Goal: Task Accomplishment & Management: Manage account settings

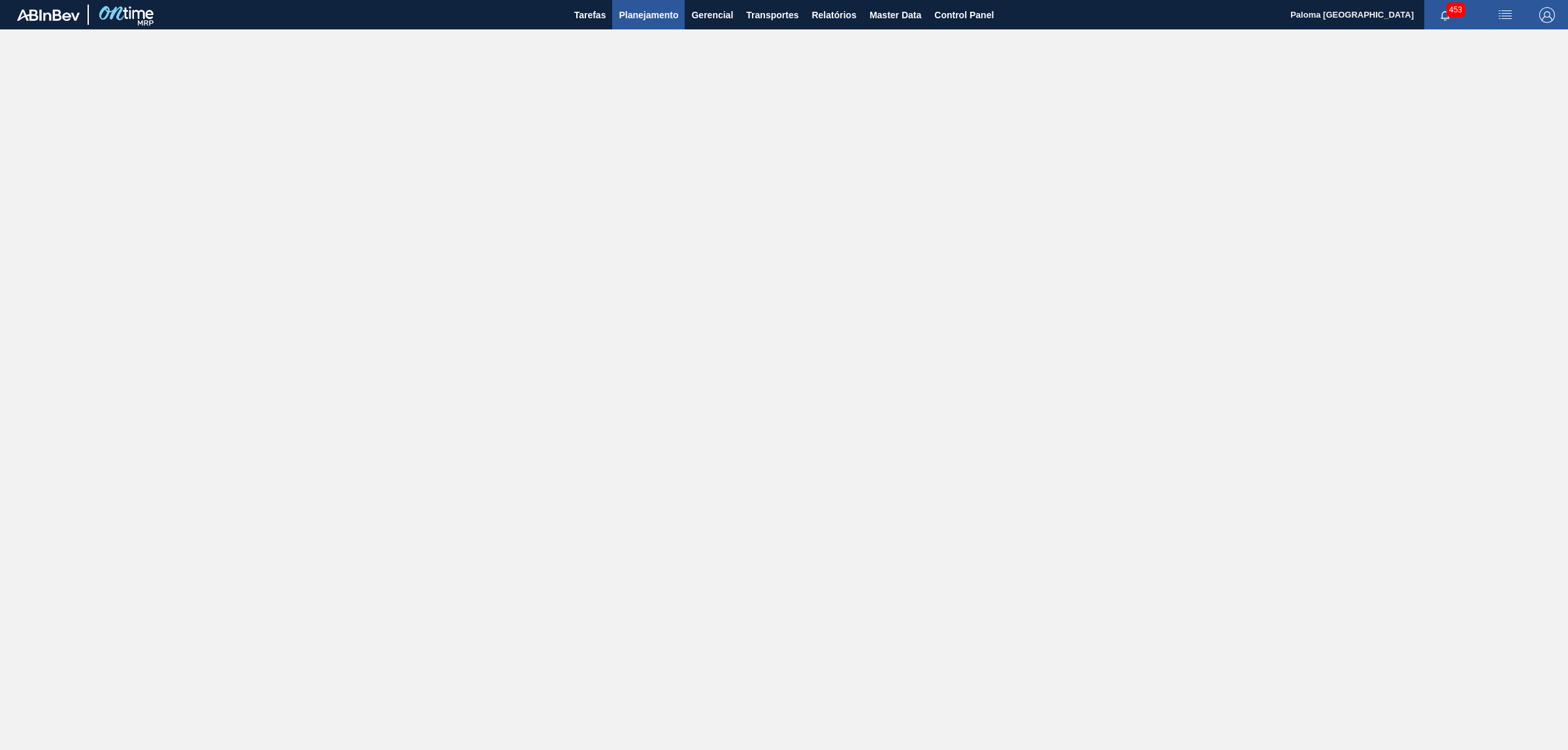
click at [635, 18] on span "Planejamento" at bounding box center [648, 15] width 59 height 16
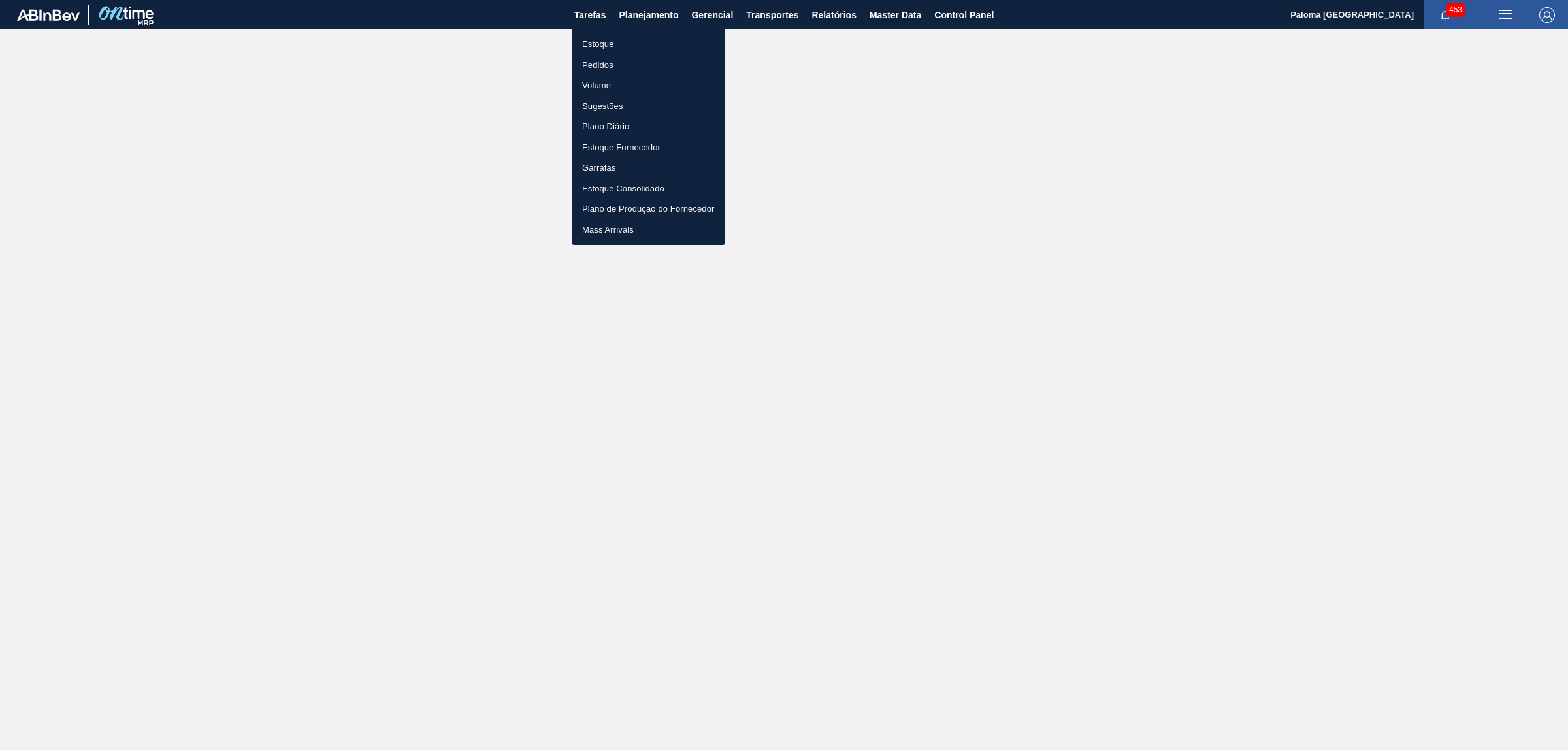
click at [596, 61] on li "Pedidos" at bounding box center [647, 65] width 153 height 21
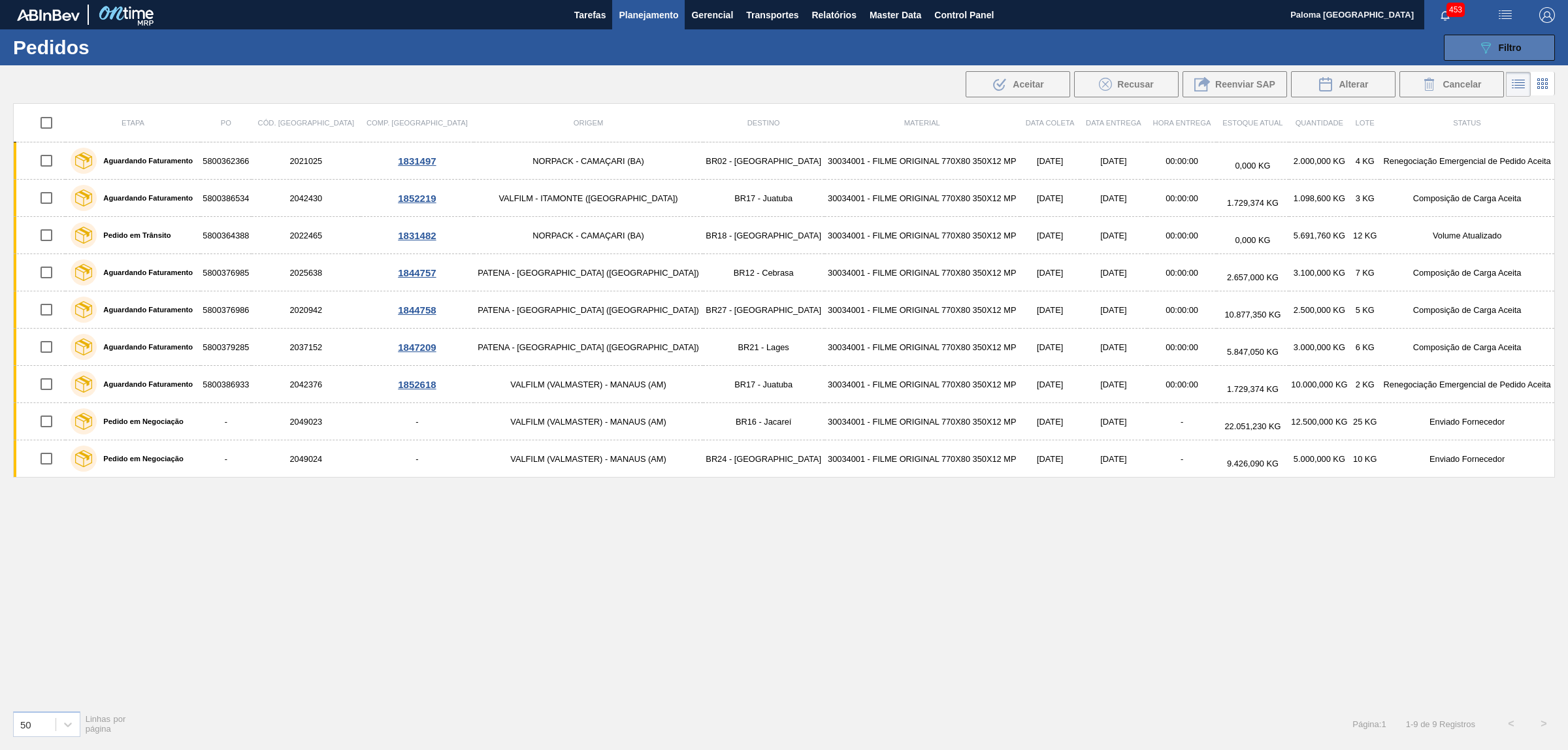
click at [1482, 49] on icon "089F7B8B-B2A5-4AFE-B5C0-19BA573D28AC" at bounding box center [1485, 48] width 16 height 16
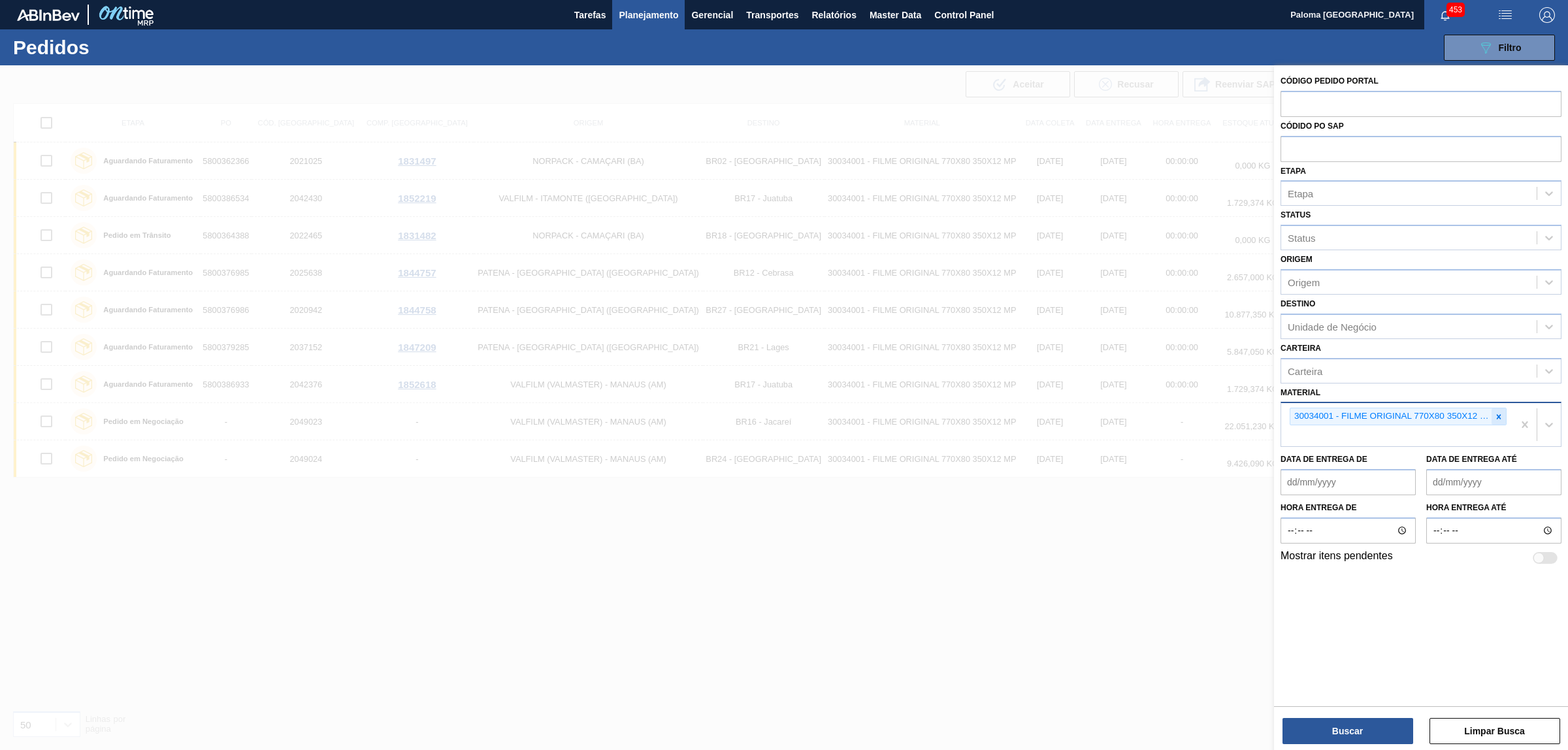
click at [1501, 414] on icon at bounding box center [1498, 416] width 9 height 9
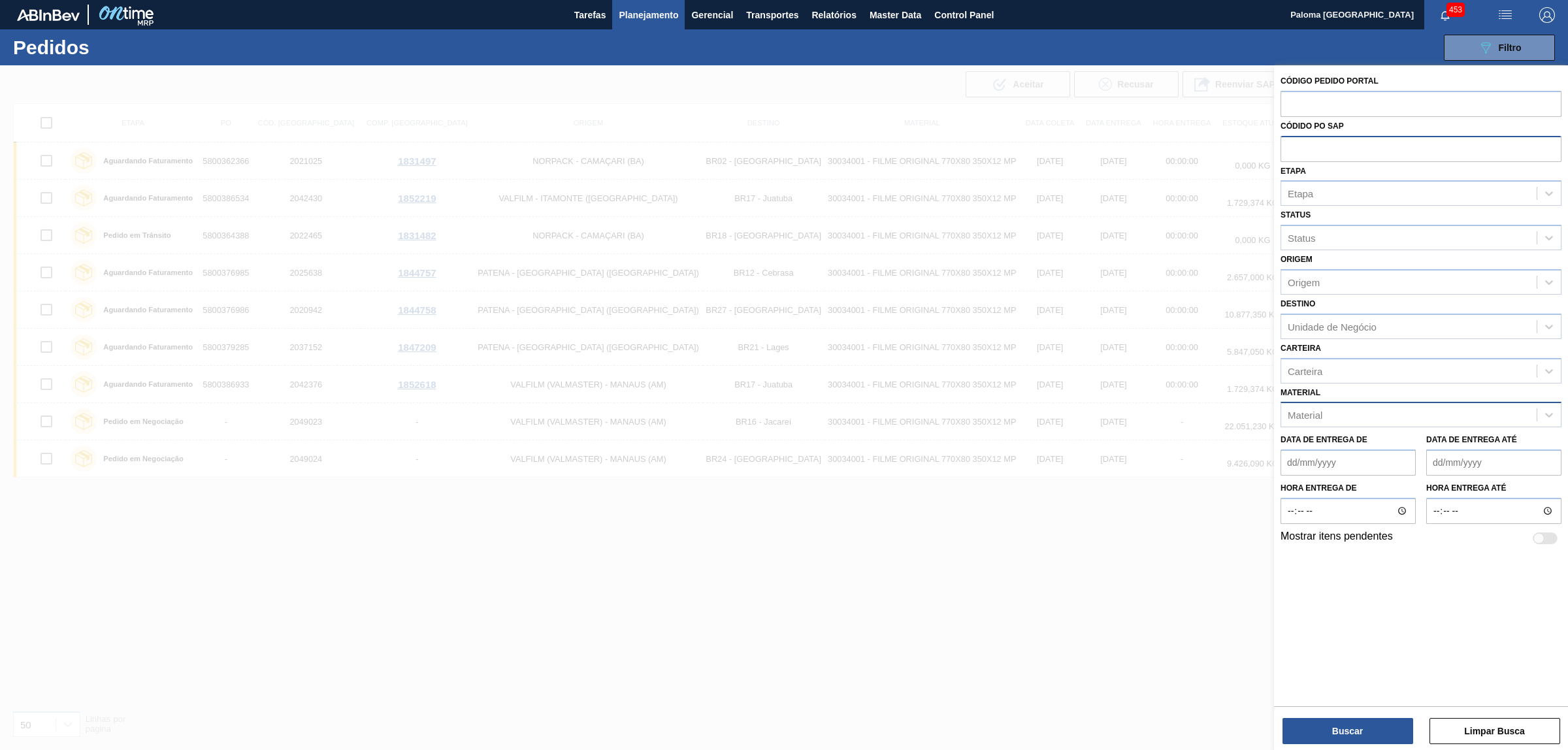
click at [1332, 150] on input "text" at bounding box center [1421, 148] width 281 height 25
type input "5800392018"
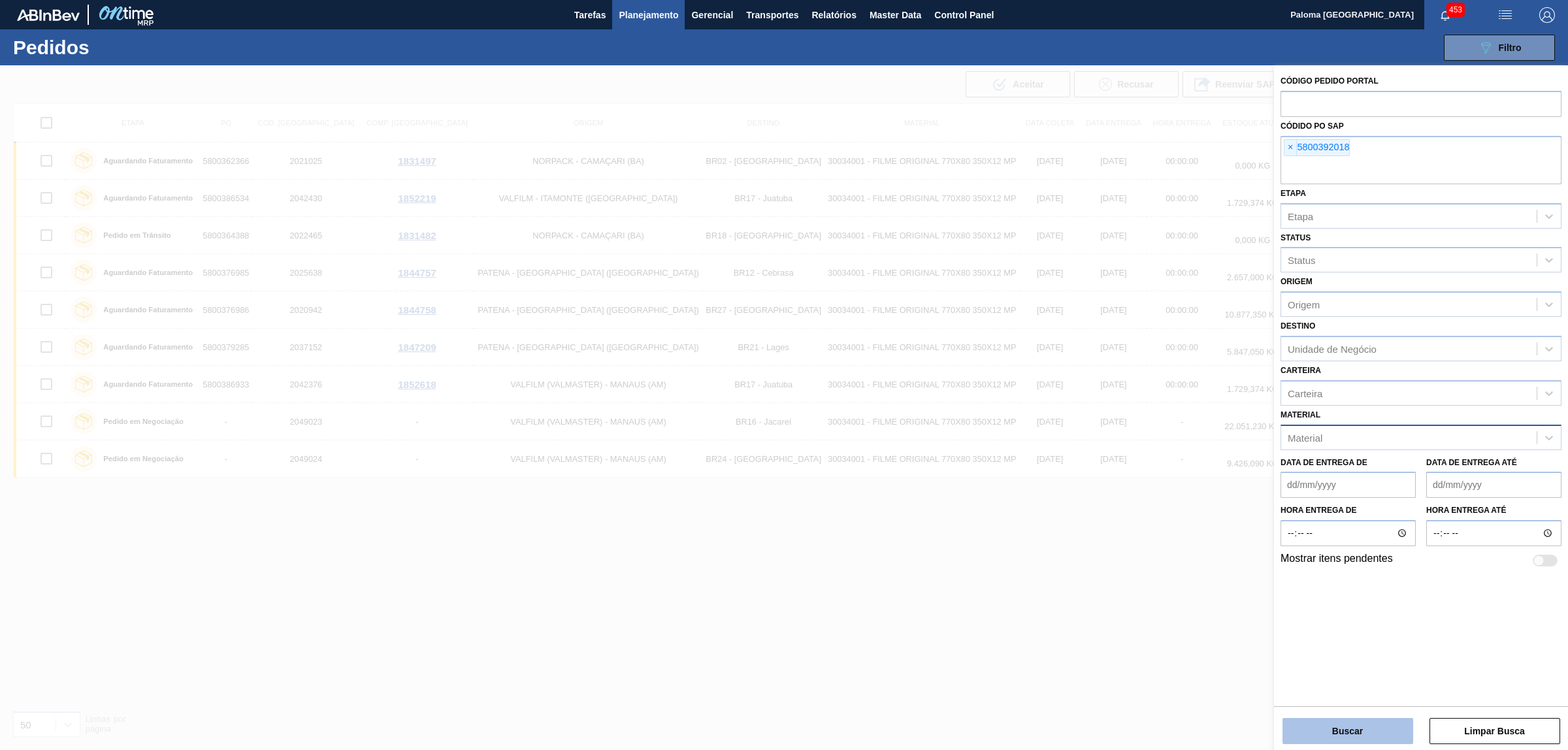
click at [1338, 737] on button "Buscar" at bounding box center [1348, 731] width 131 height 26
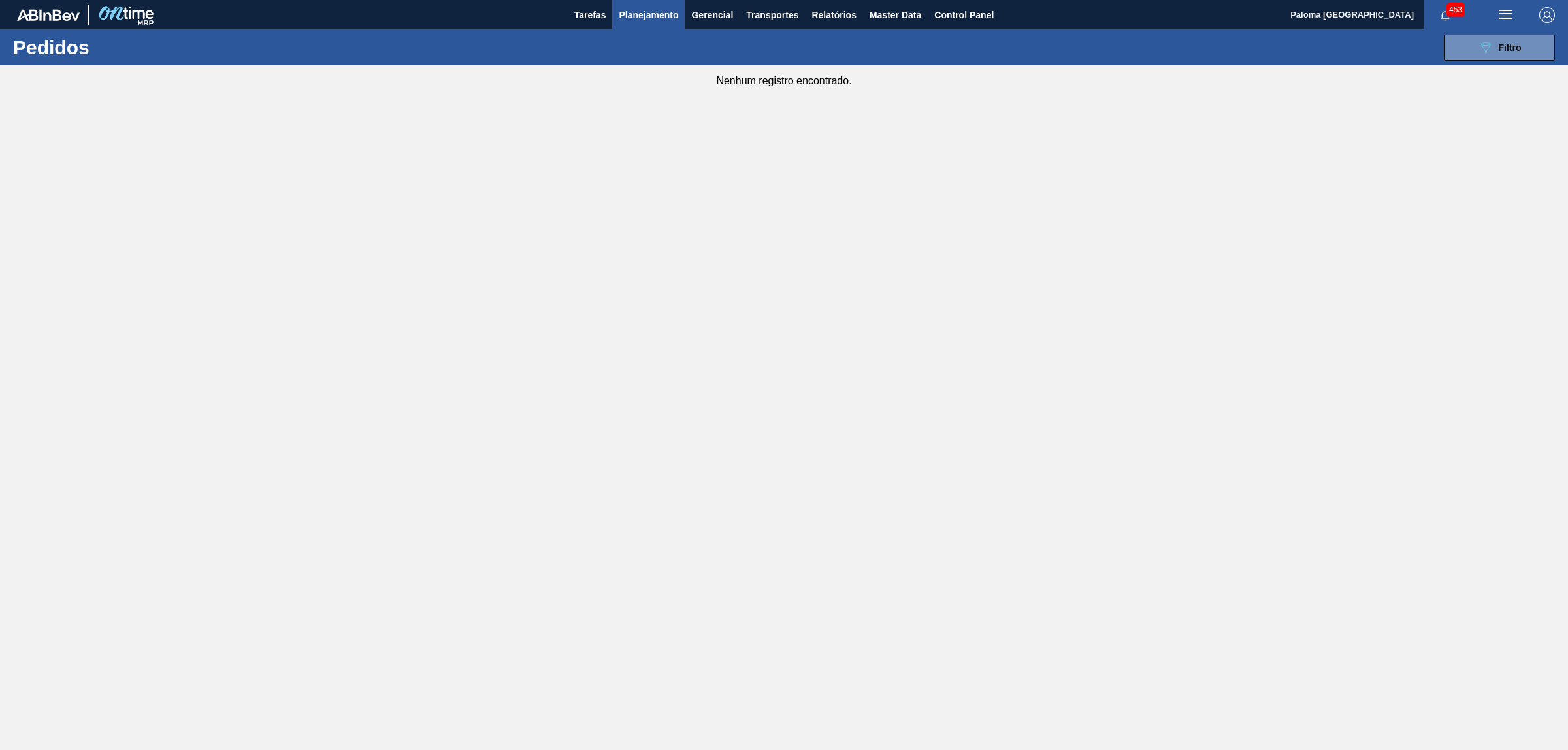
click at [616, 13] on button "Planejamento" at bounding box center [648, 14] width 73 height 29
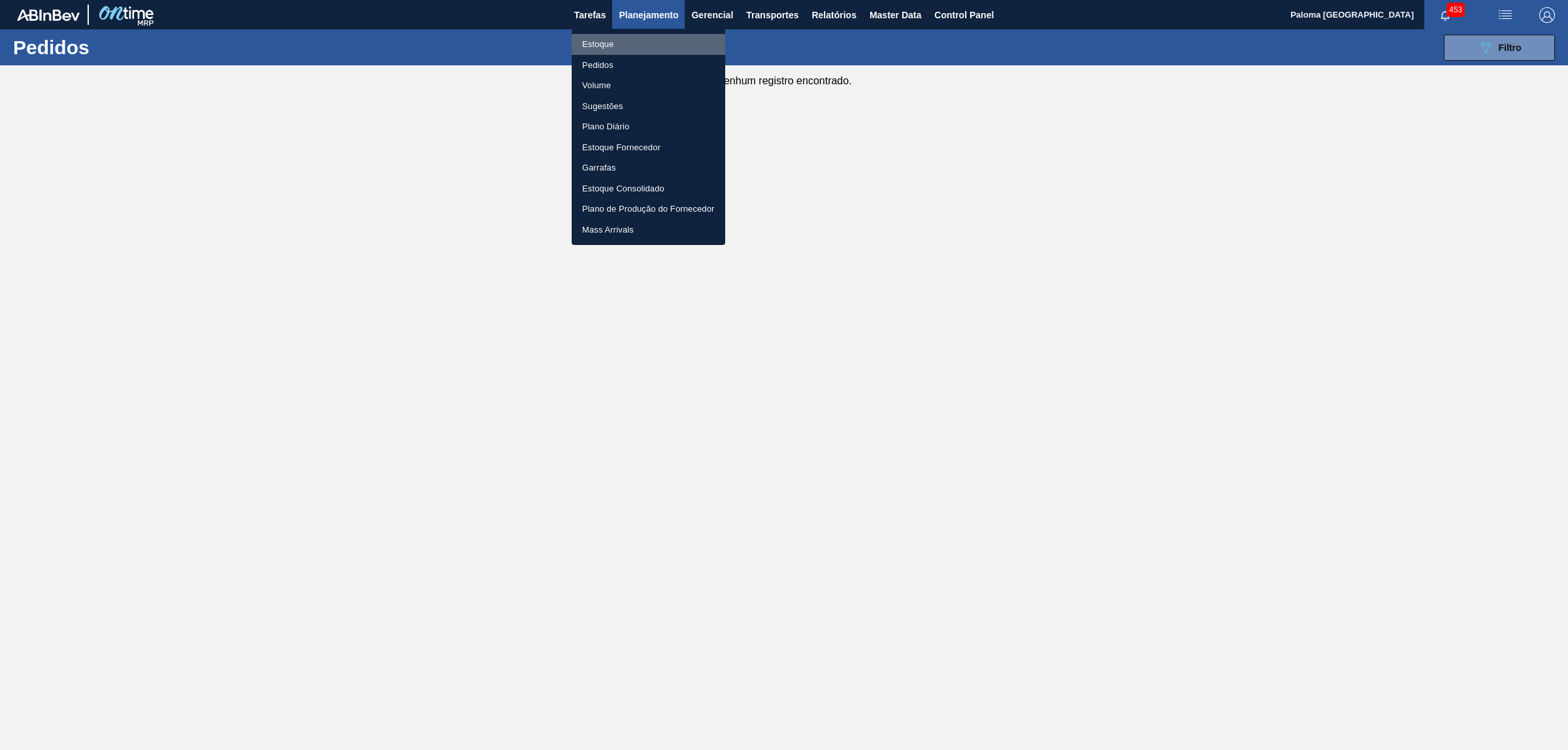
click at [631, 37] on li "Estoque" at bounding box center [647, 44] width 153 height 21
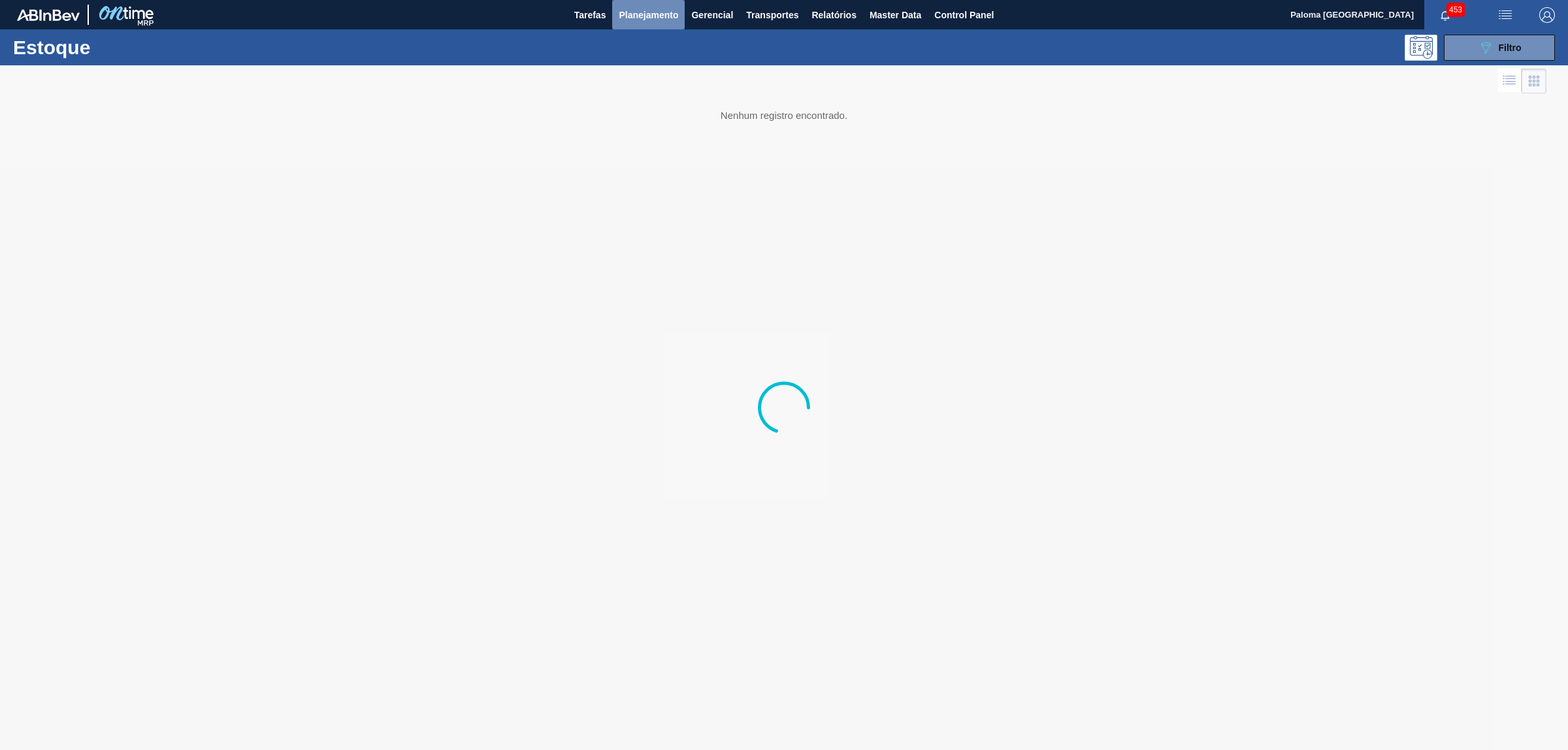
drag, startPoint x: 631, startPoint y: 12, endPoint x: 628, endPoint y: 44, distance: 32.1
click at [632, 12] on span "Planejamento" at bounding box center [648, 15] width 59 height 16
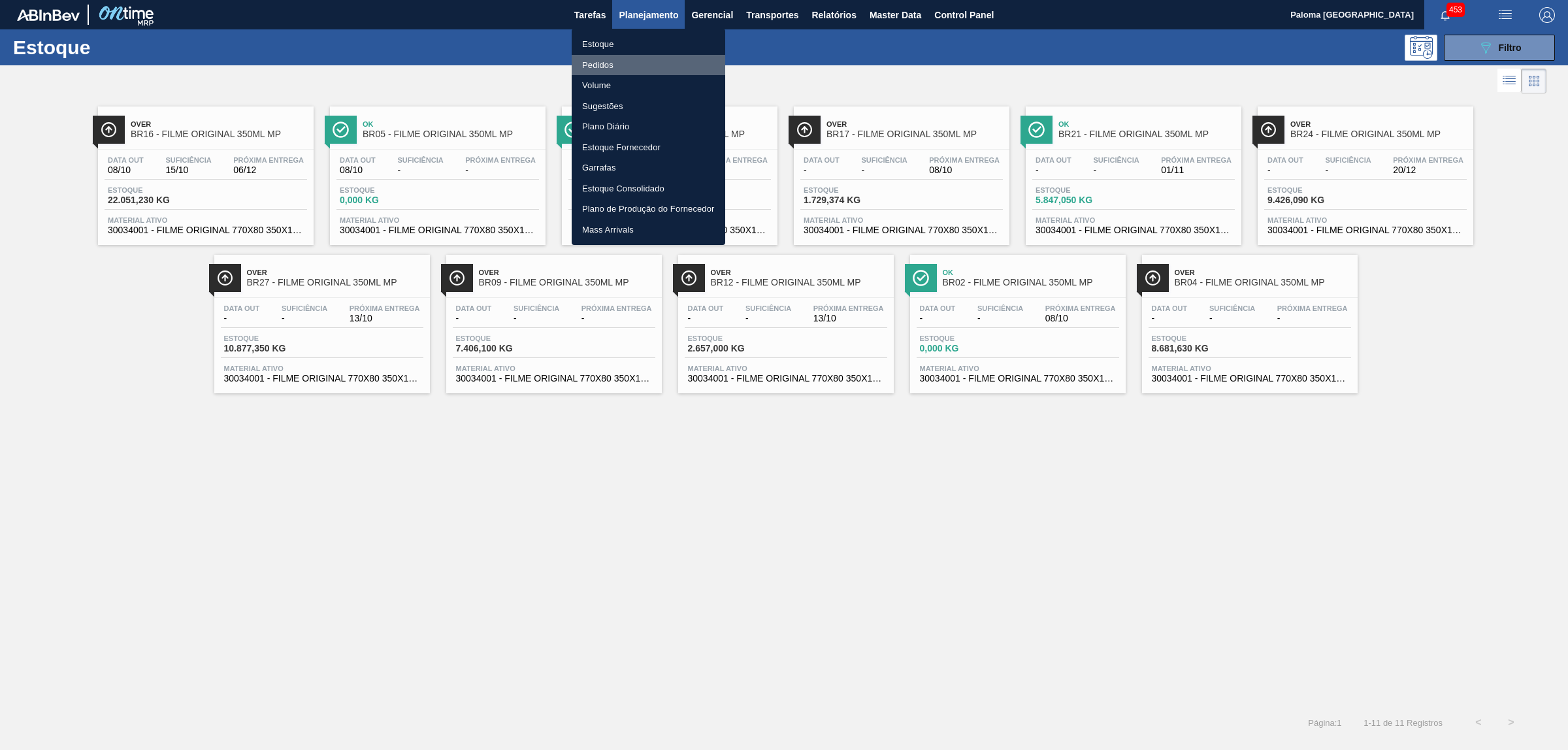
click at [611, 63] on li "Pedidos" at bounding box center [647, 65] width 153 height 21
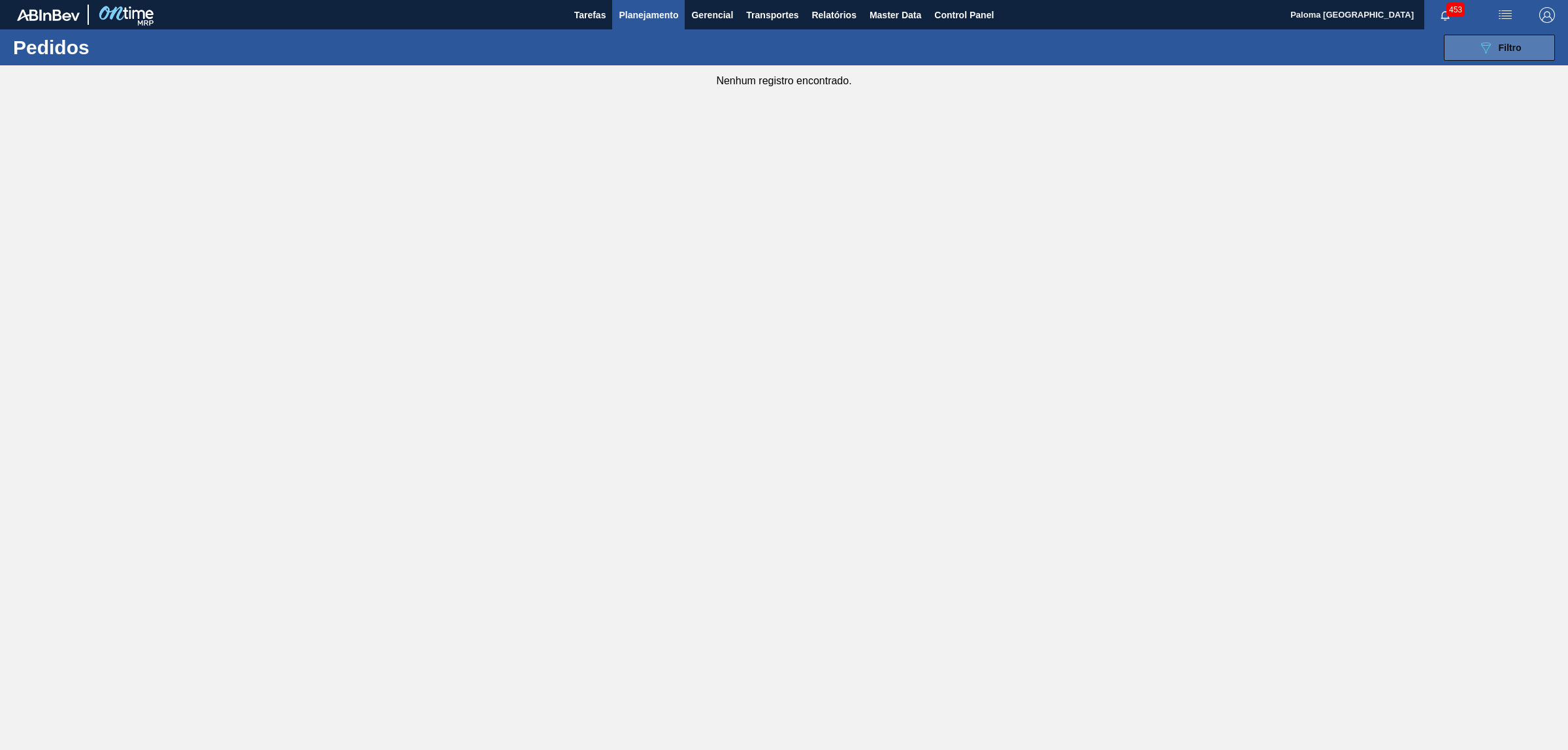
click at [1494, 43] on div "089F7B8B-B2A5-4AFE-B5C0-19BA573D28AC Filtro" at bounding box center [1499, 48] width 44 height 16
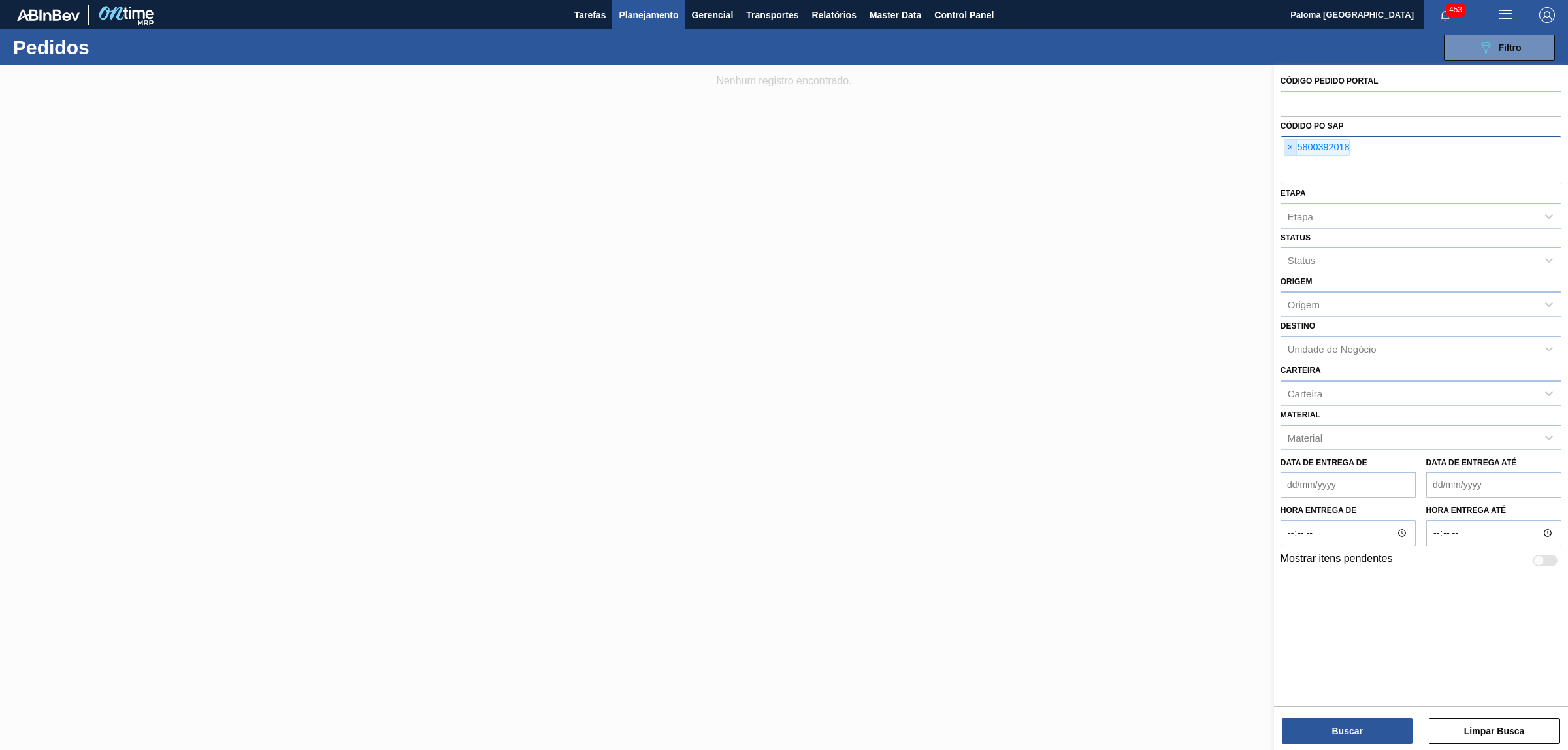
click at [1288, 145] on span "×" at bounding box center [1290, 147] width 13 height 16
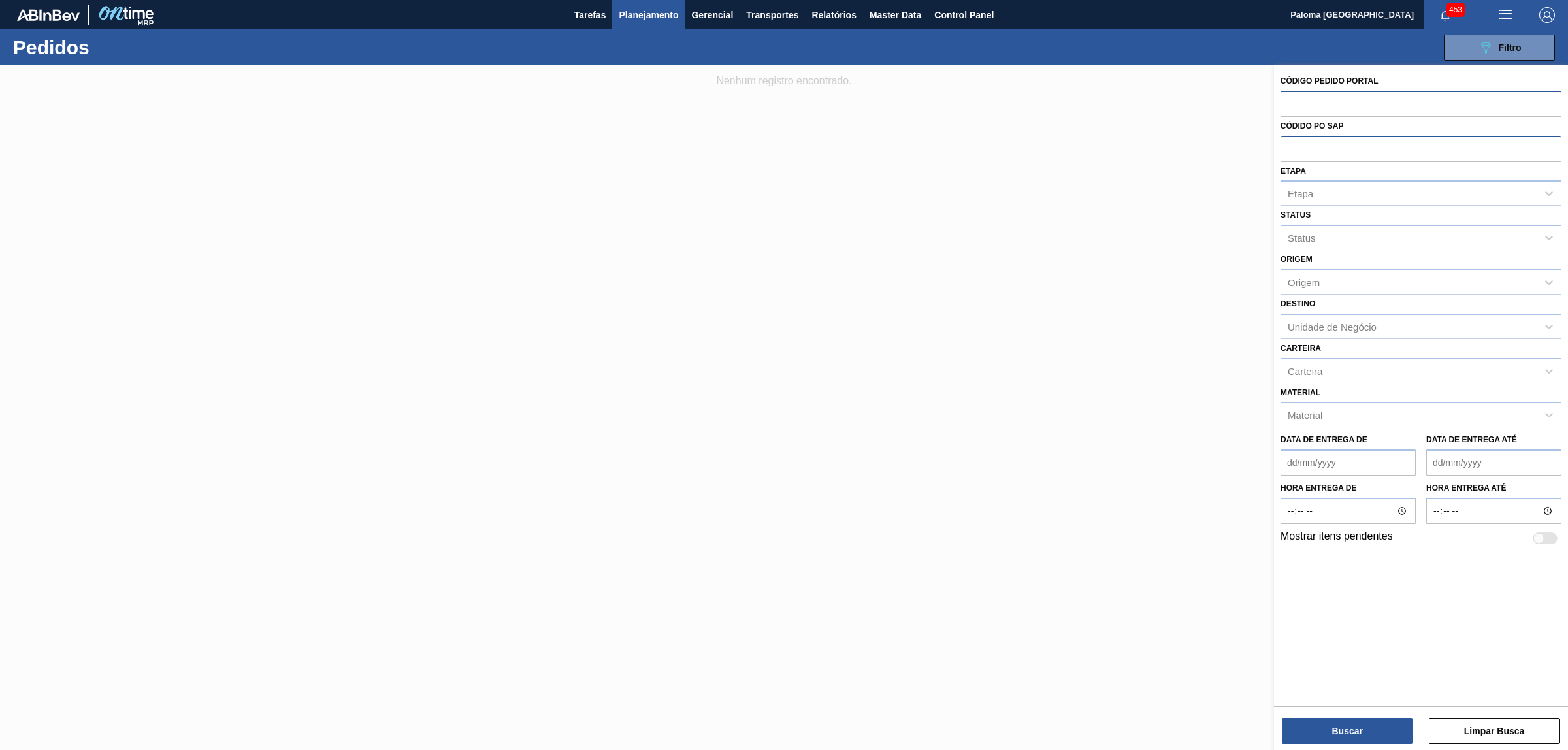
click at [1287, 100] on input "text" at bounding box center [1421, 103] width 281 height 25
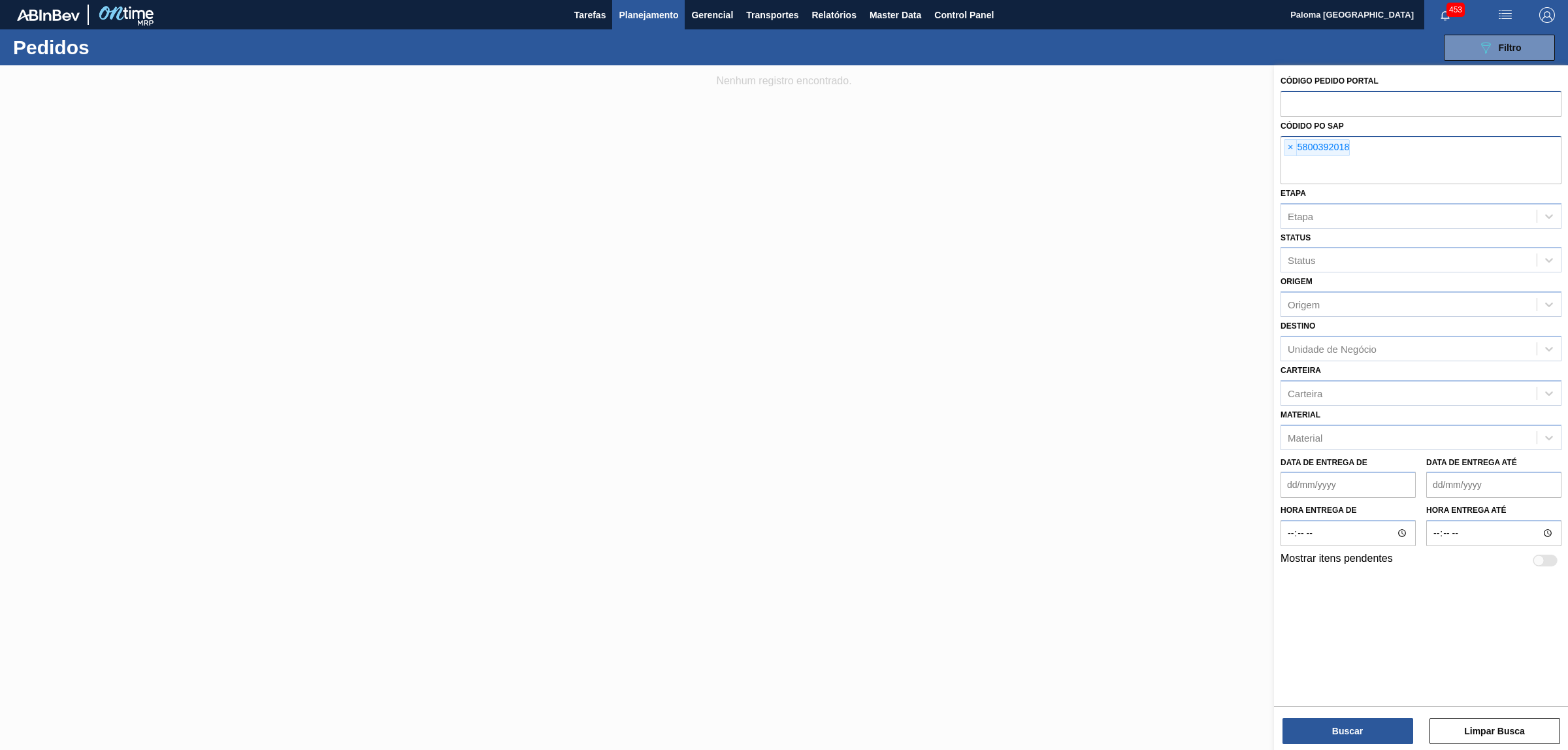
type input "5"
type input "2050467"
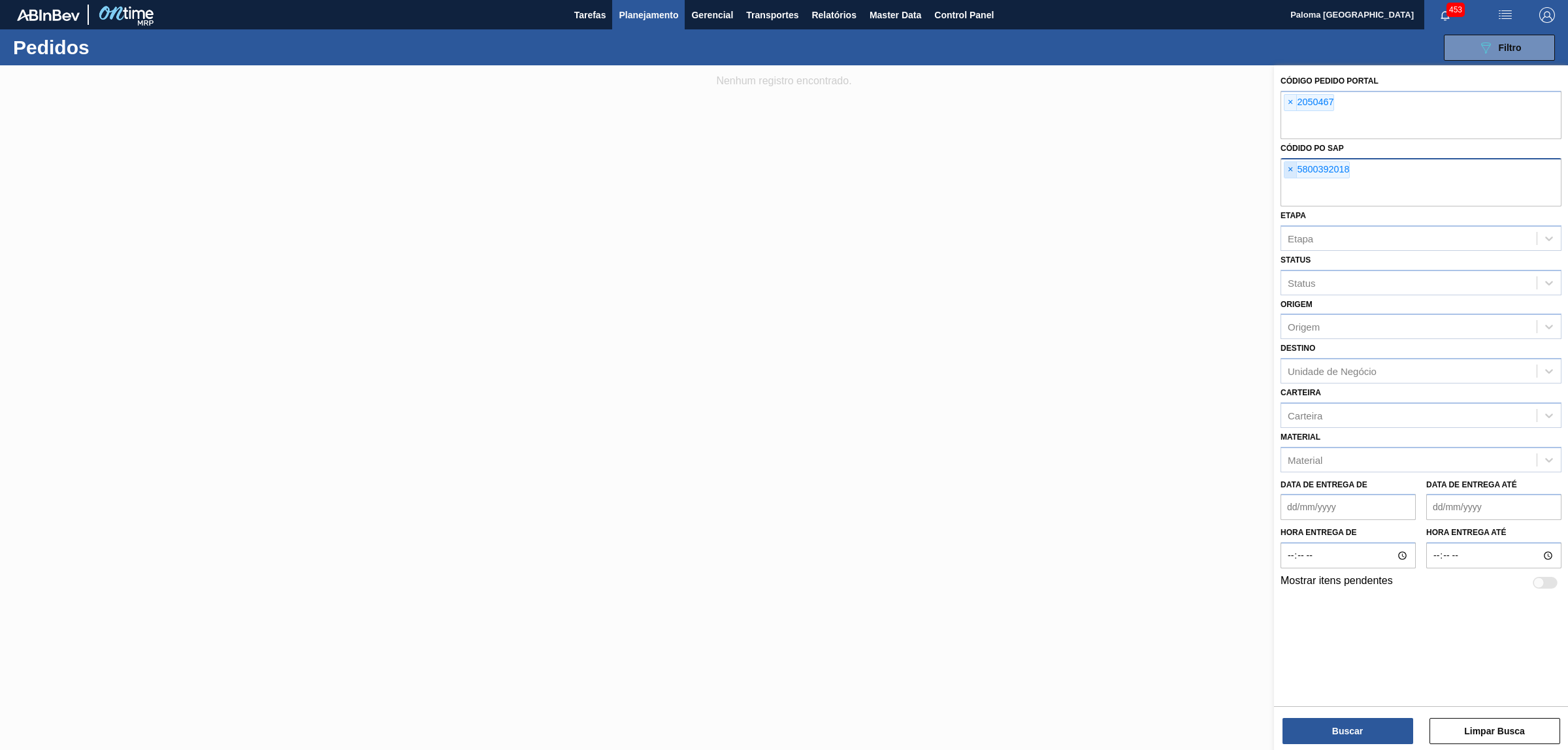
click at [1292, 168] on span "×" at bounding box center [1290, 169] width 13 height 16
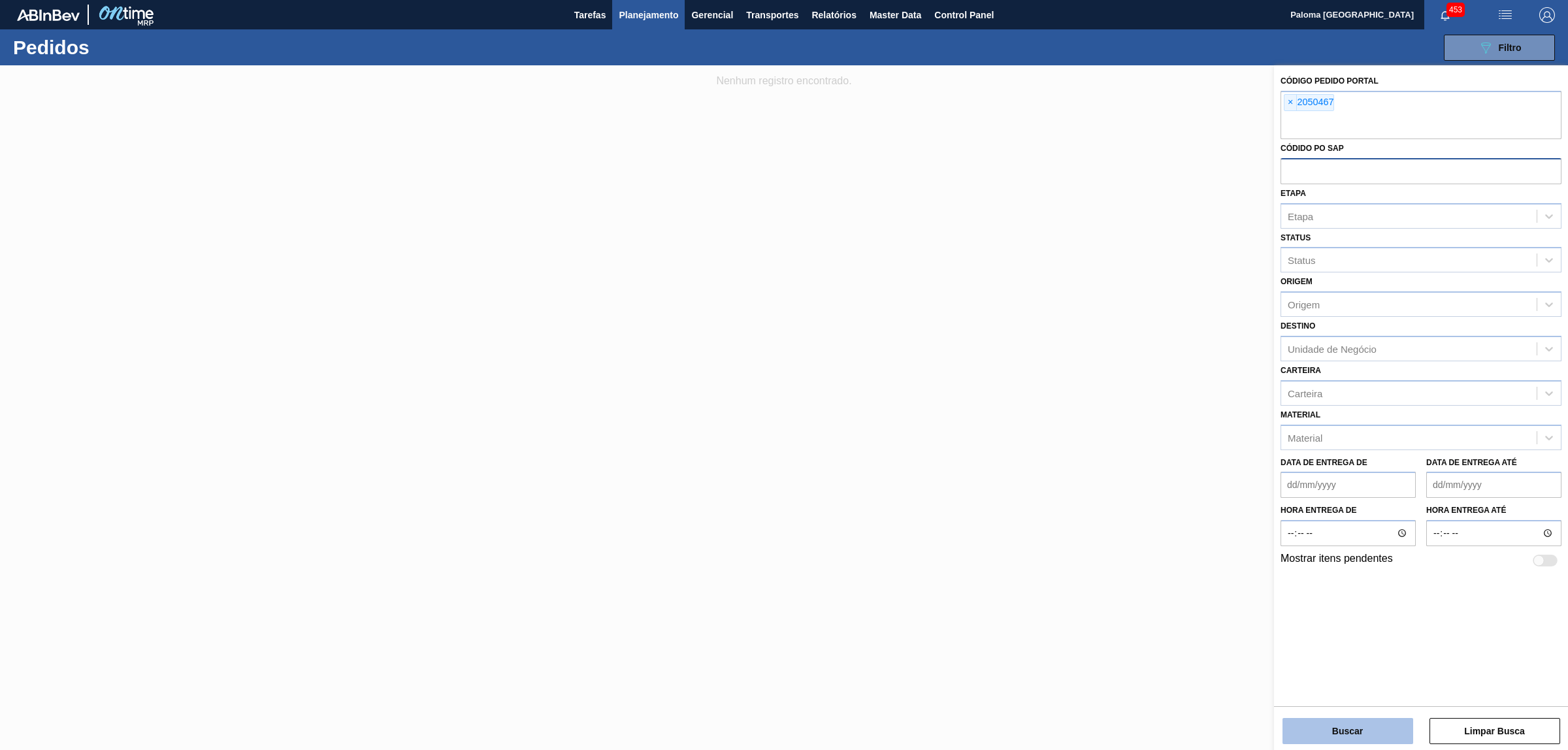
click at [1296, 736] on button "Buscar" at bounding box center [1348, 731] width 131 height 26
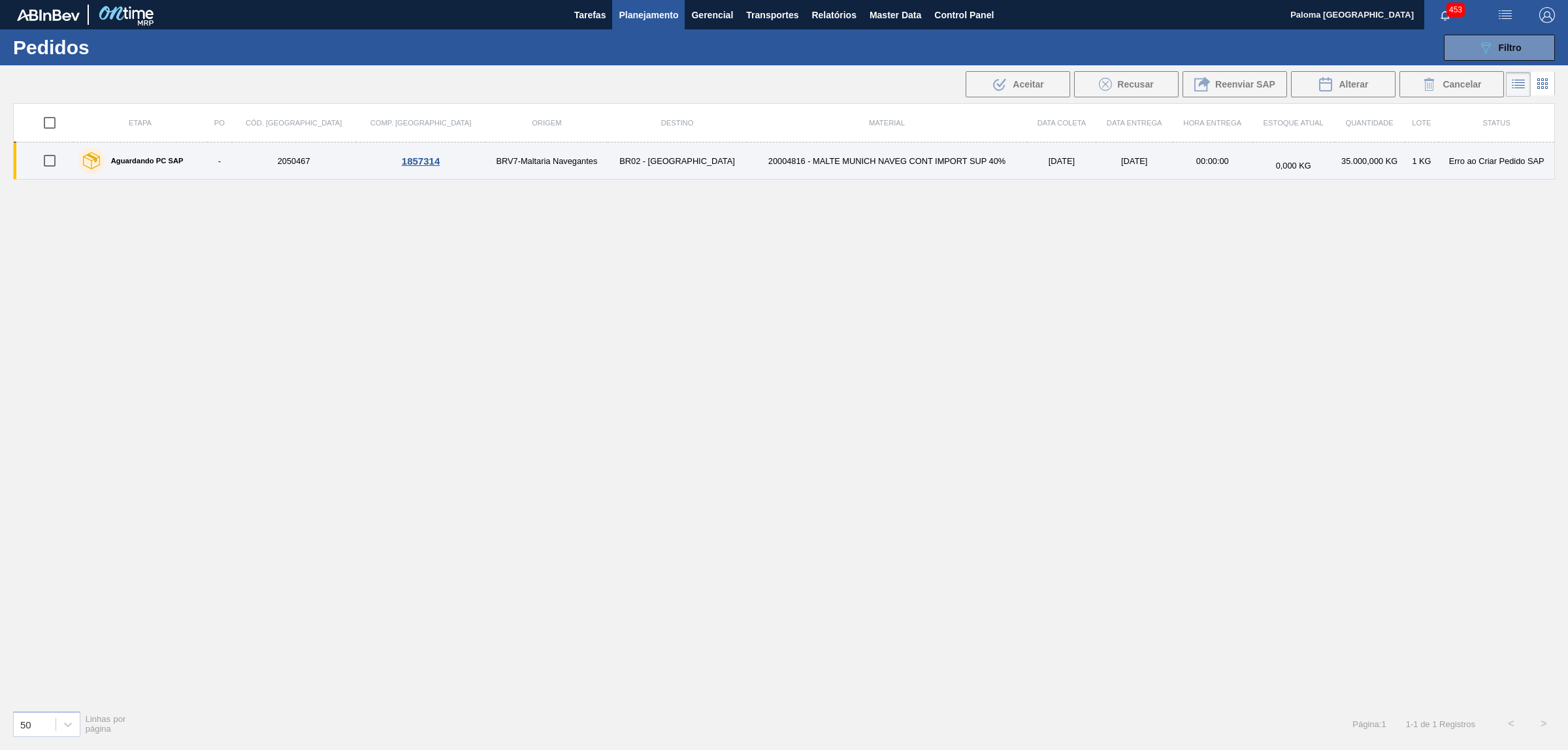
click at [132, 159] on label "Aguardando PC SAP" at bounding box center [144, 160] width 79 height 8
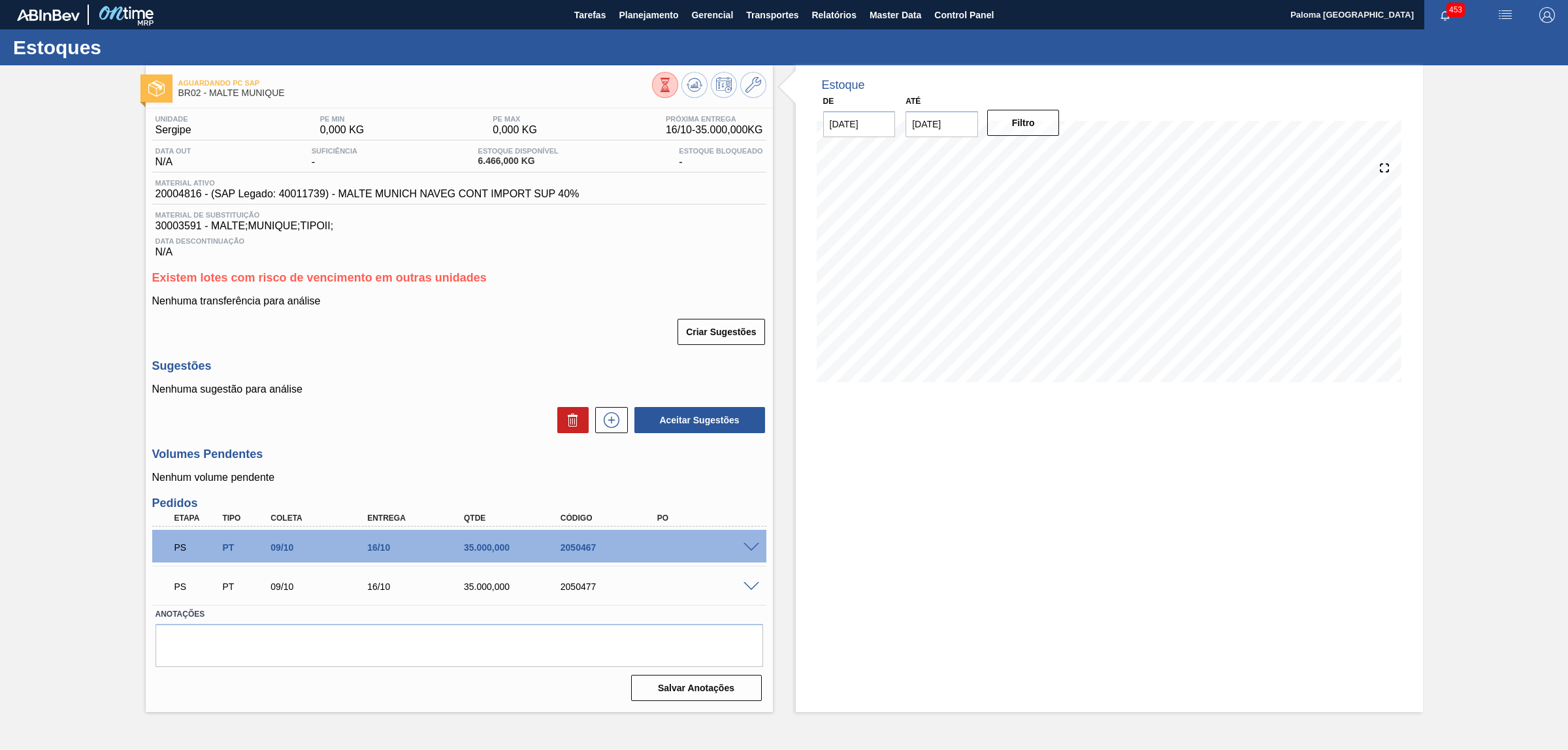
click at [750, 551] on span at bounding box center [751, 548] width 16 height 10
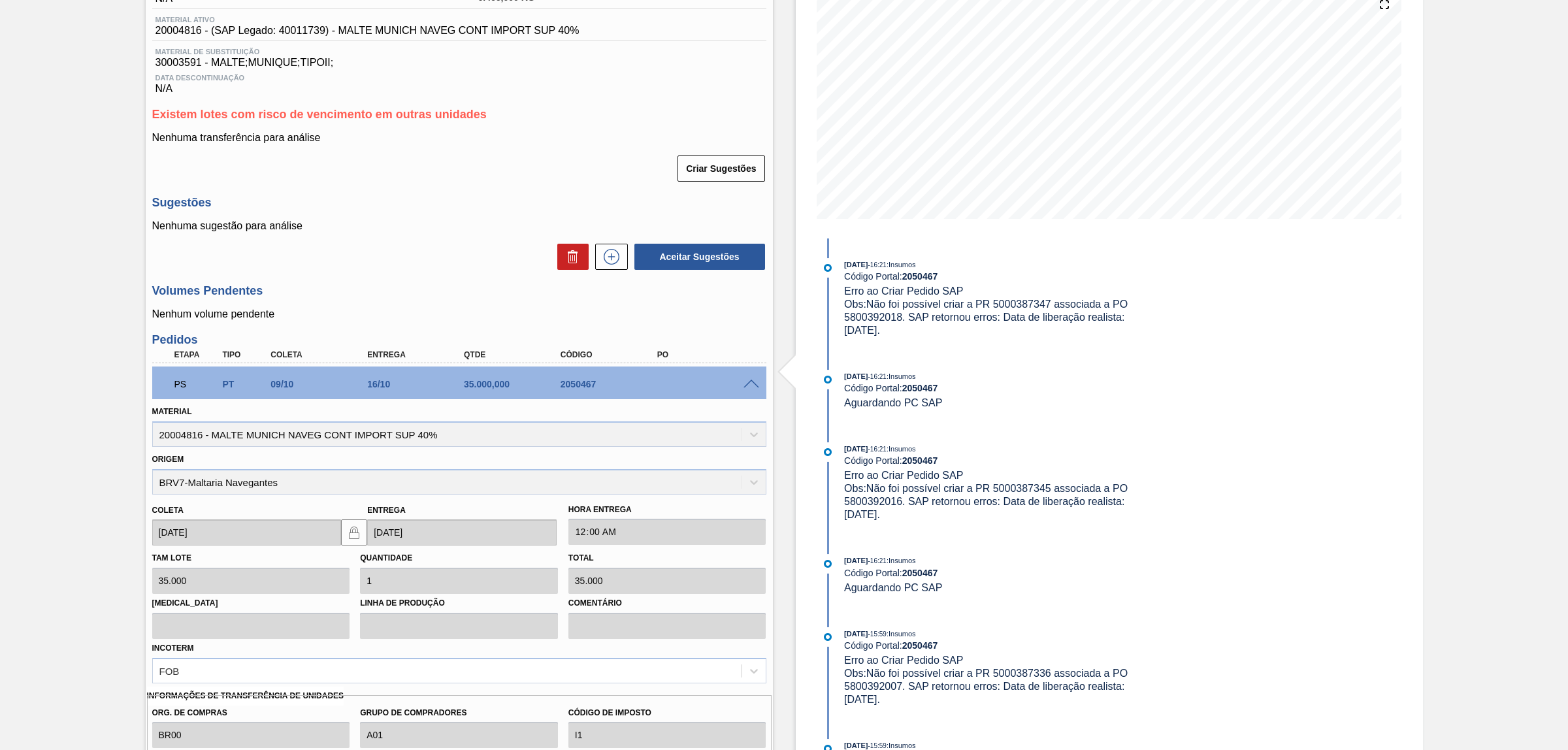
scroll to position [245, 0]
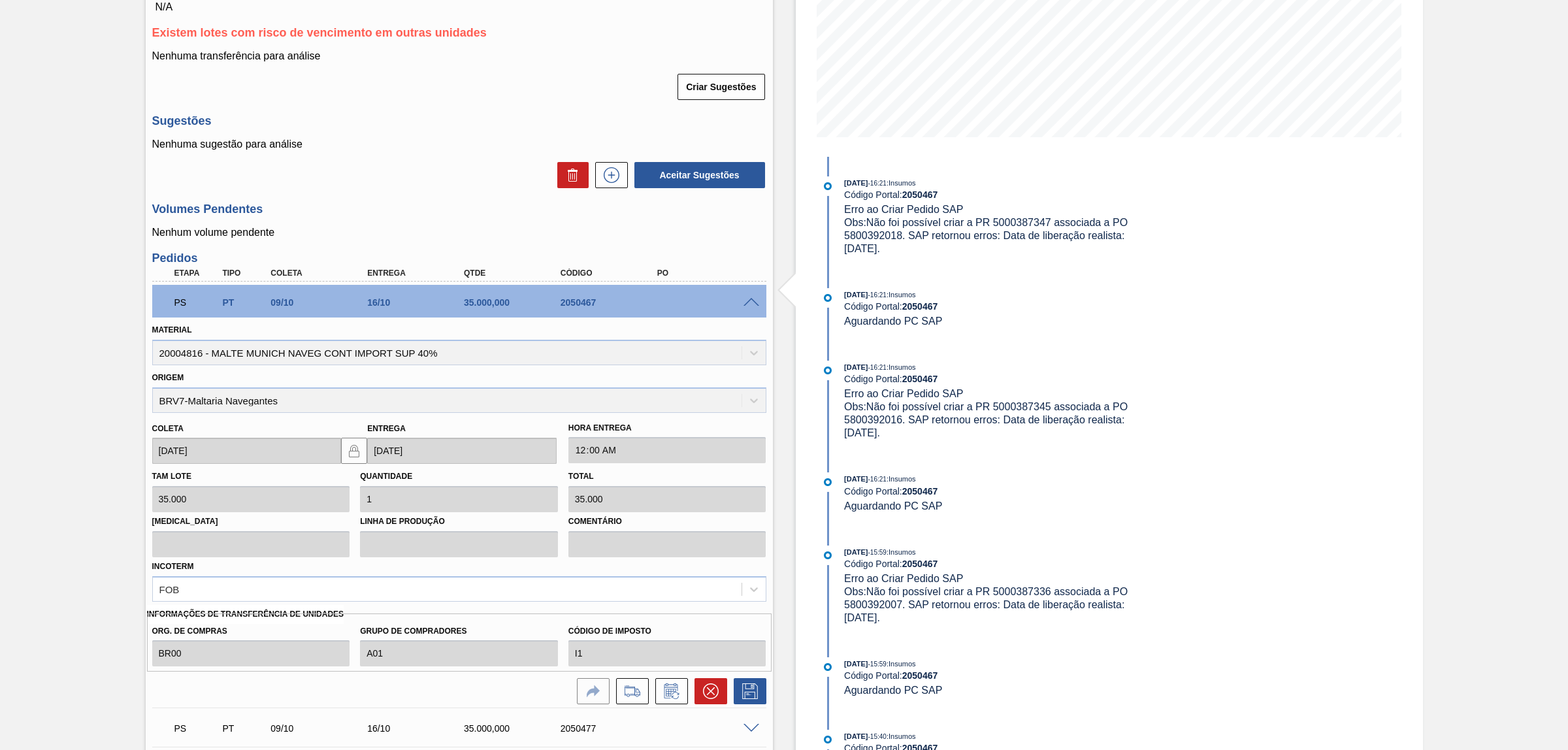
click at [878, 234] on span "Obs: Não foi possível criar a PR 5000387347 associada a PO 5800392018. SAP reto…" at bounding box center [988, 235] width 286 height 37
copy span "5800392018"
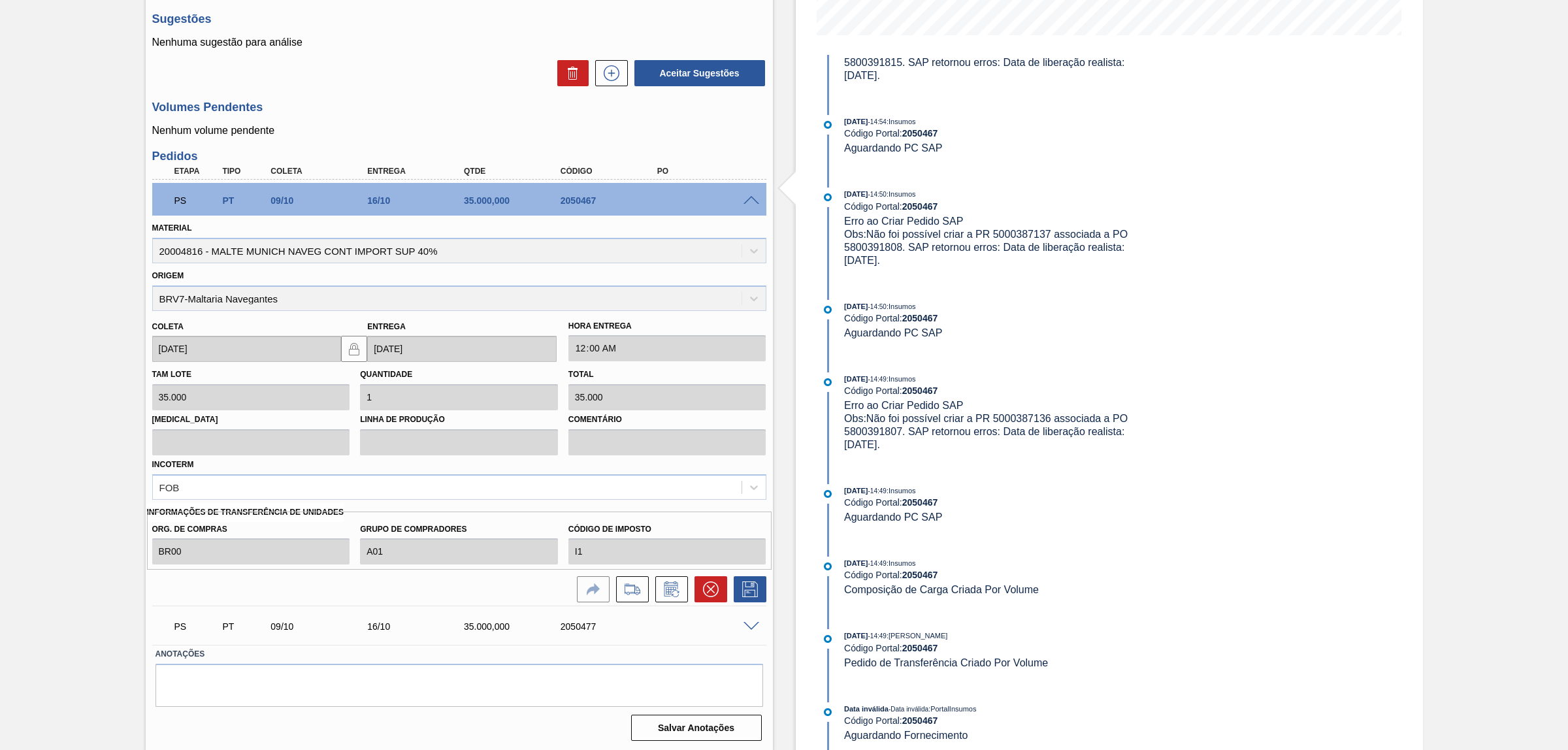
scroll to position [351, 0]
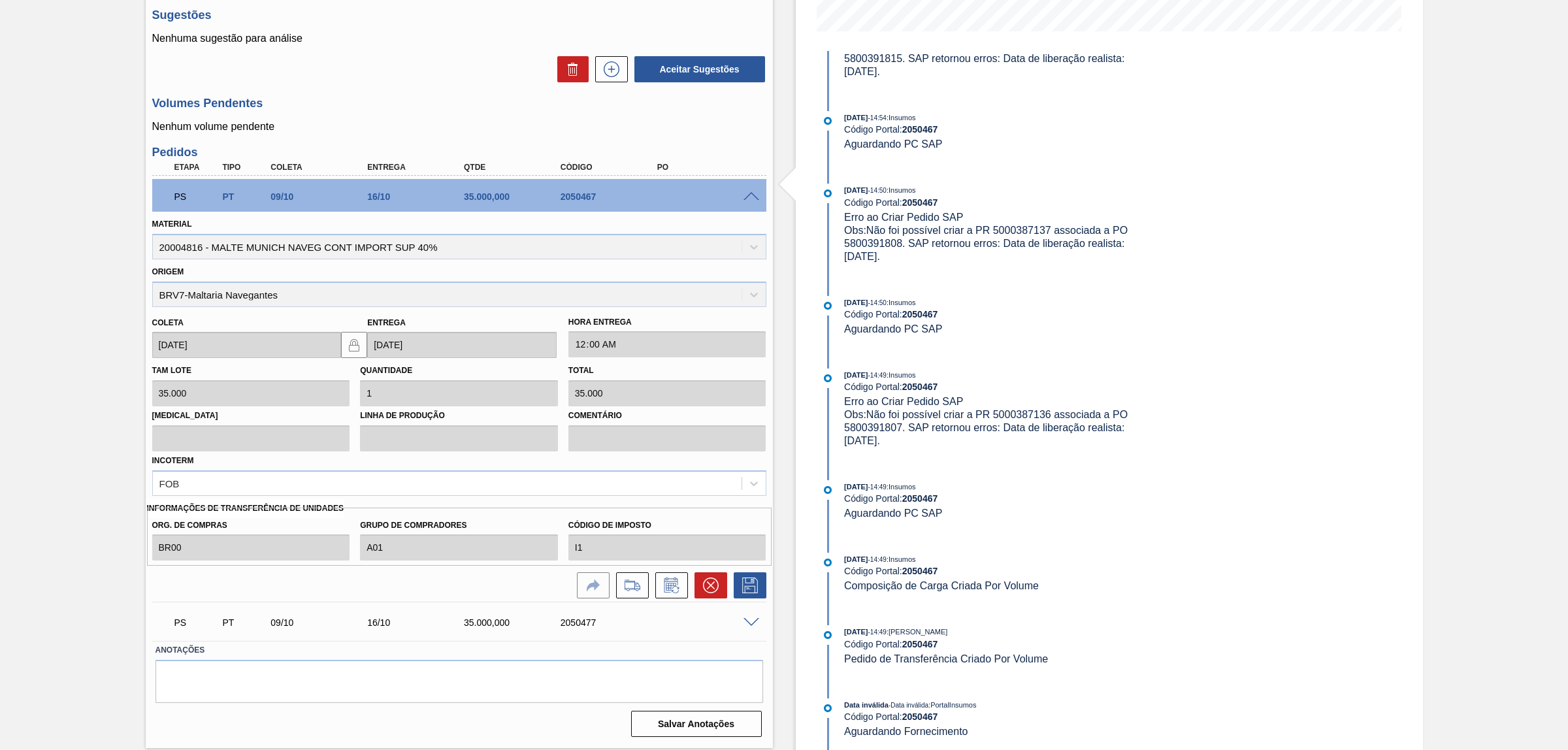
click at [1107, 639] on div "Código Portal: 2050467" at bounding box center [999, 644] width 310 height 10
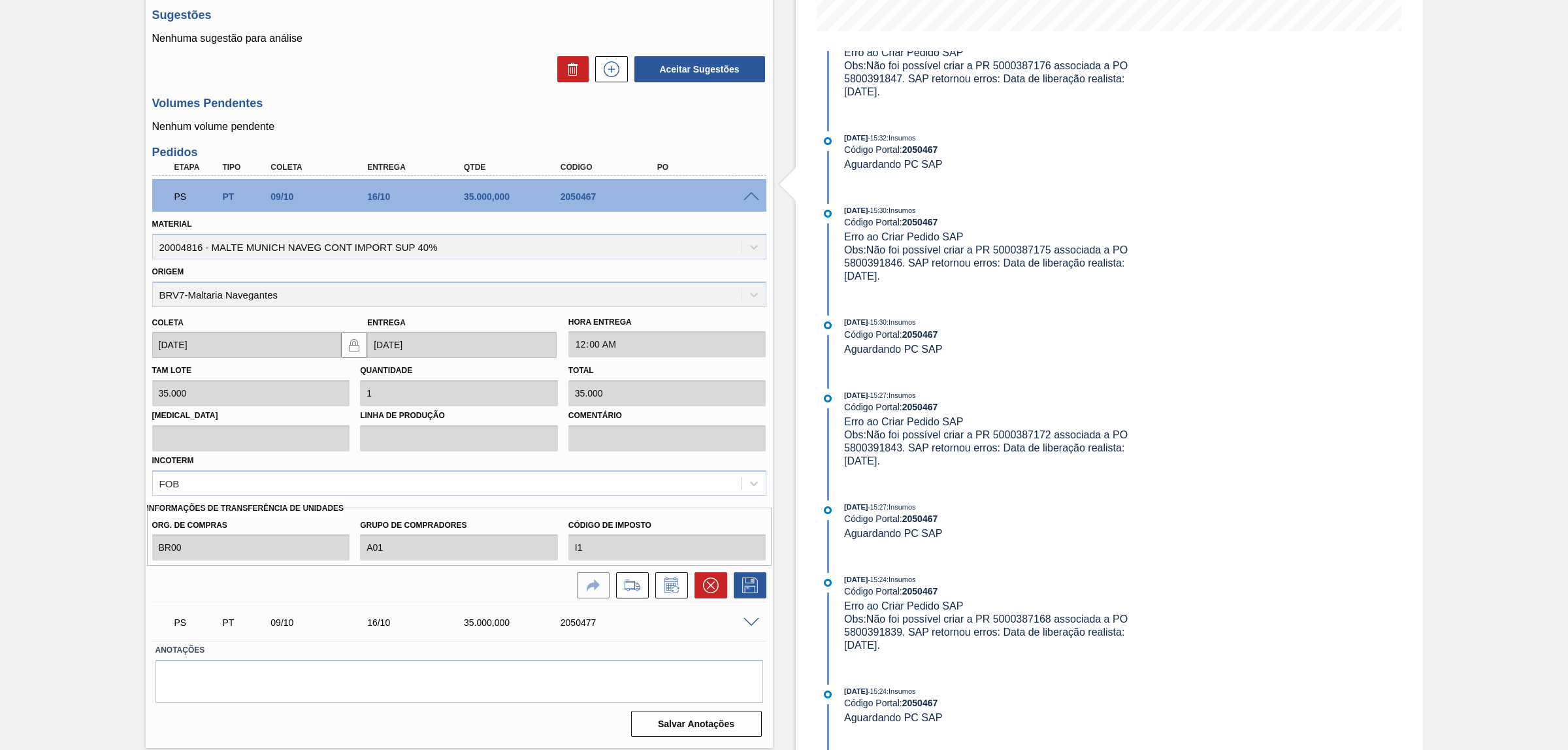
scroll to position [0, 0]
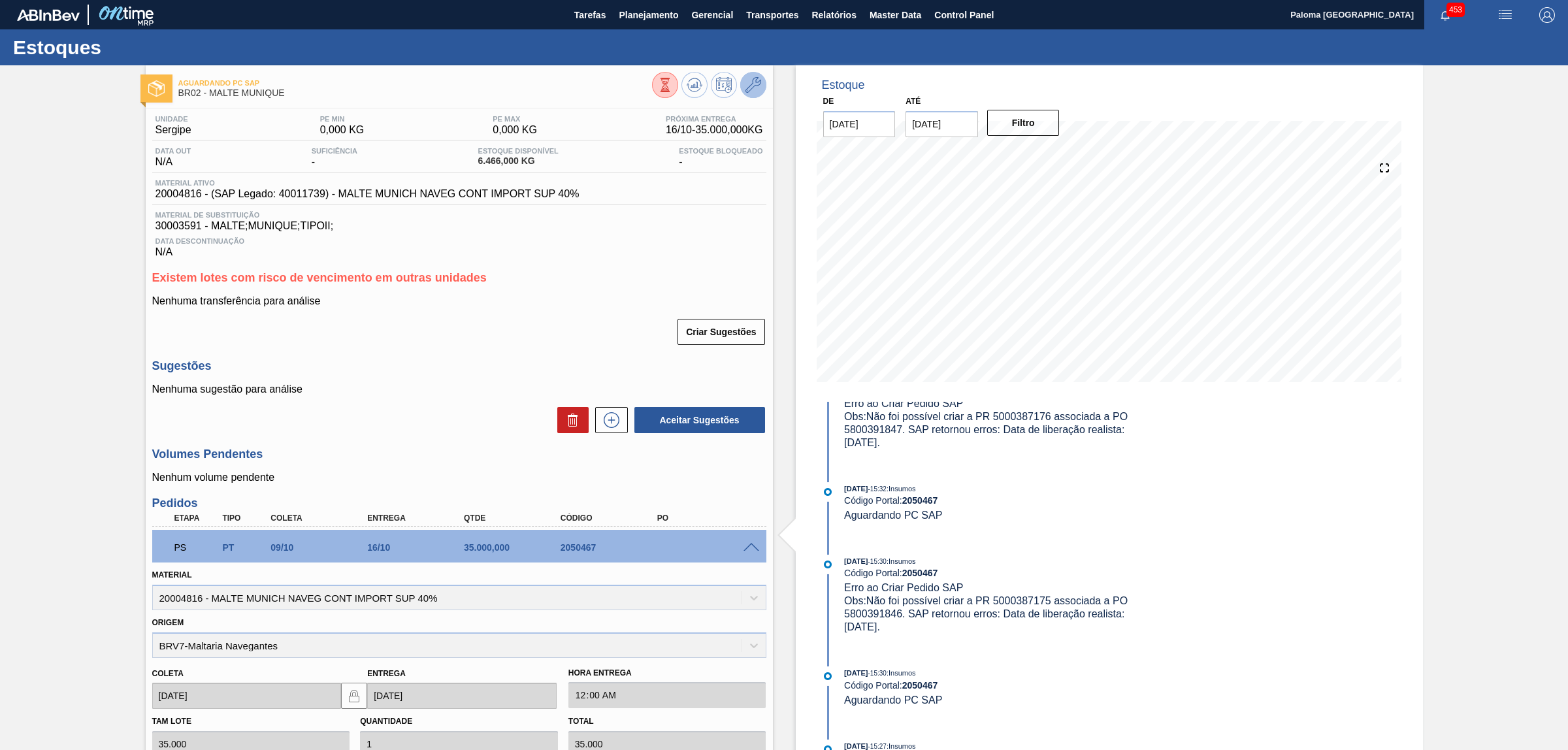
click at [756, 85] on icon at bounding box center [753, 85] width 16 height 16
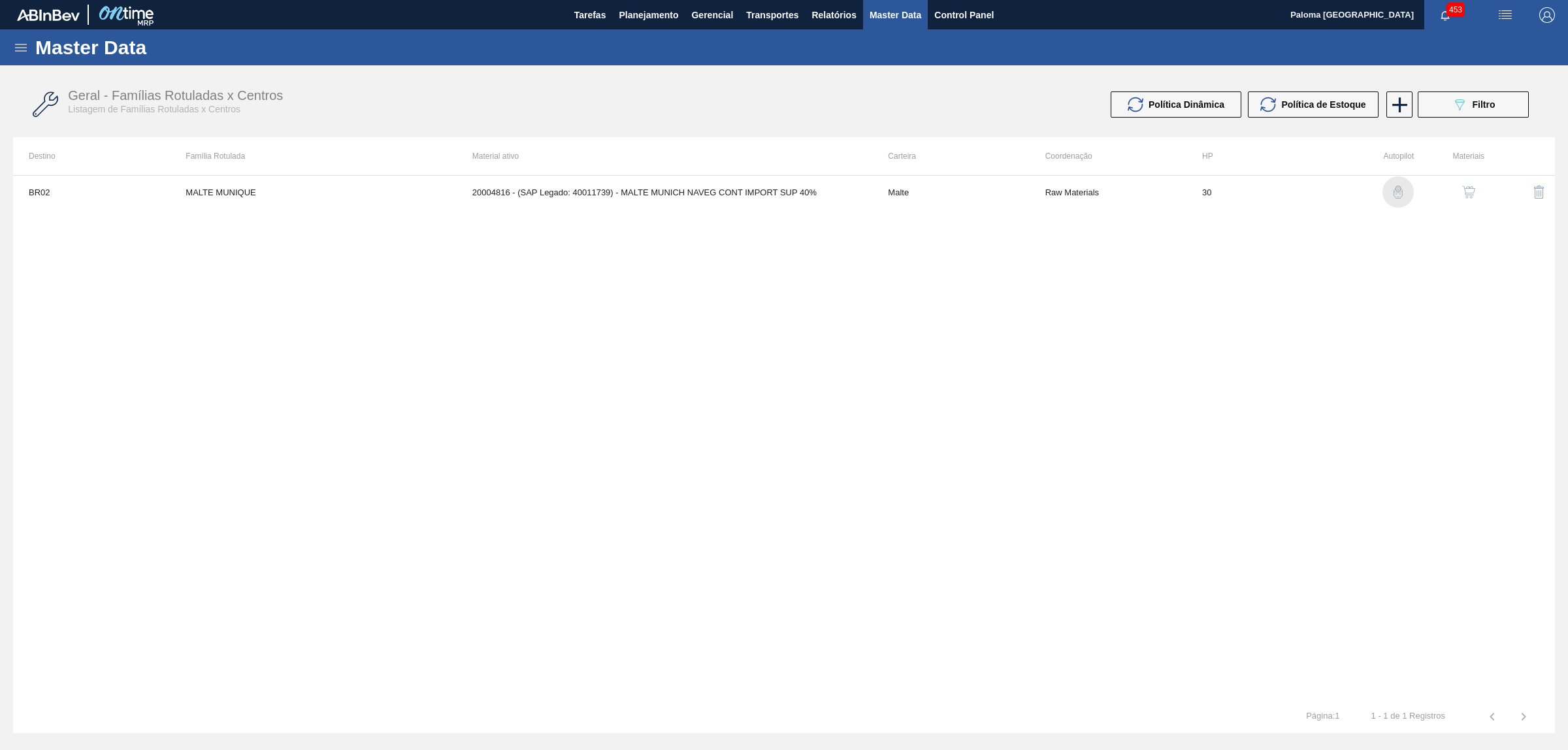
click at [1395, 198] on img "button" at bounding box center [1398, 193] width 13 height 13
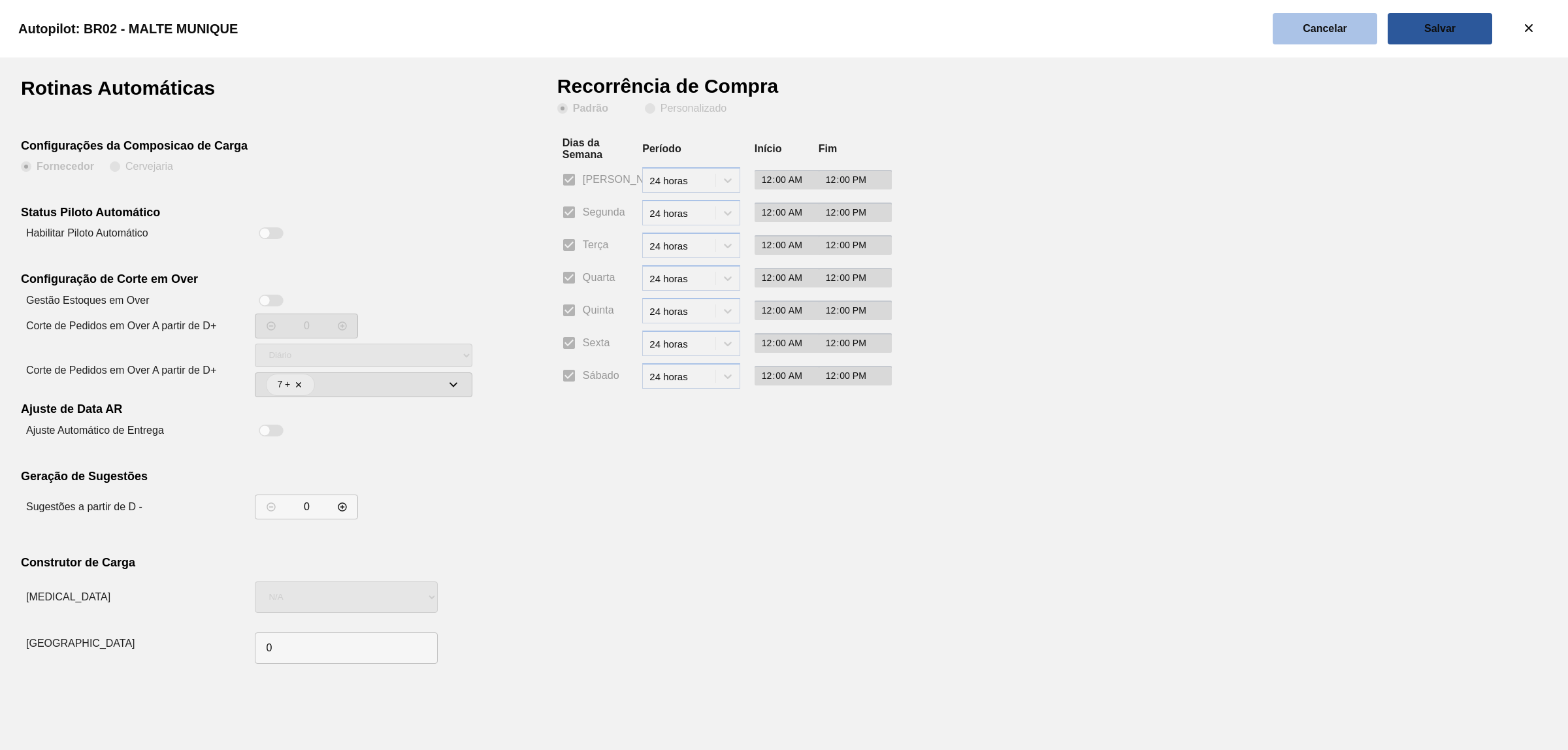
click at [0, 0] on slot "Cancelar" at bounding box center [0, 0] width 0 height 0
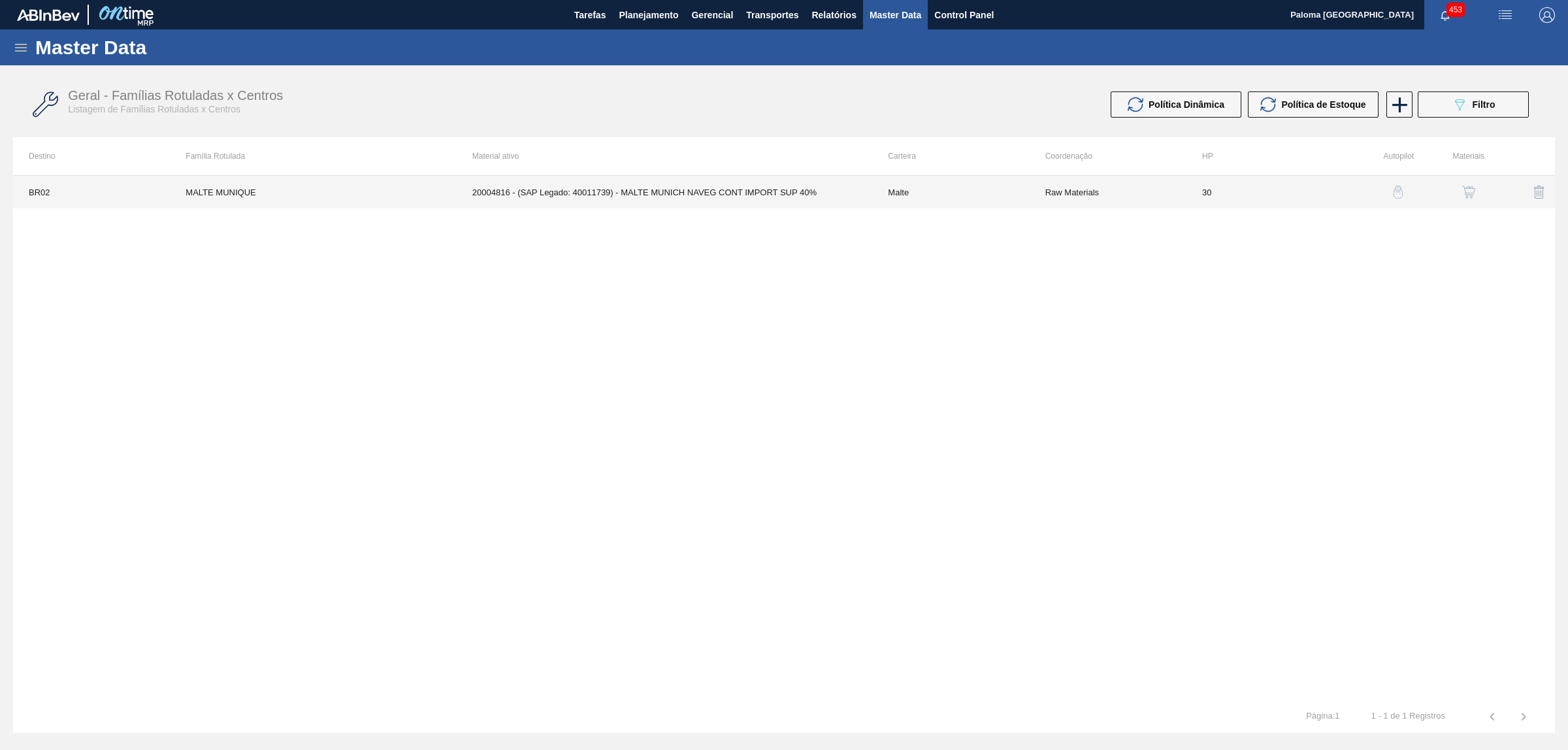
click at [662, 196] on td "20004816 - (SAP Legado: 40011739) - MALTE MUNICH NAVEG CONT IMPORT SUP 40%" at bounding box center [664, 192] width 416 height 33
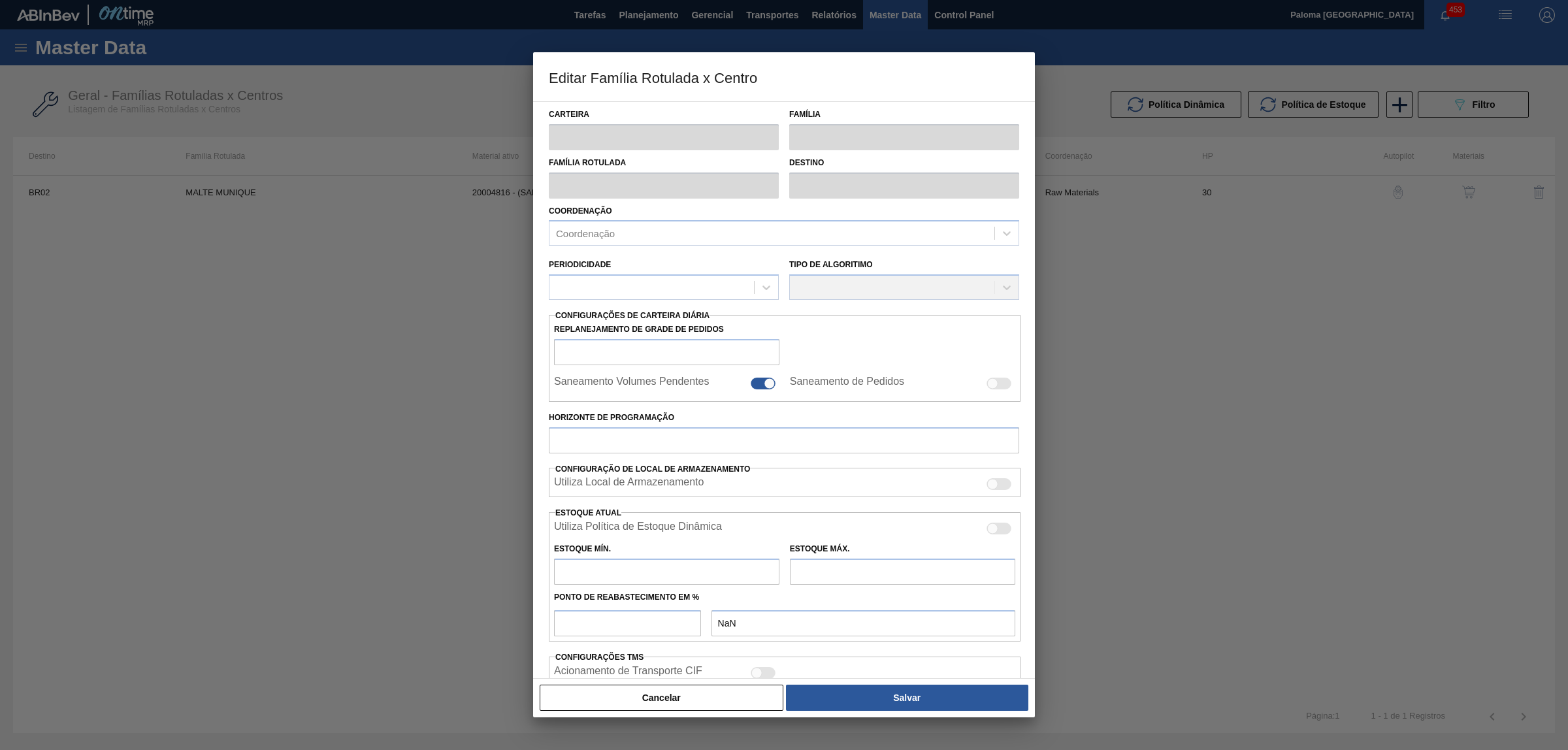
type input "Malte"
type input "MALTE MUNIQUE"
type input "BR02 - [GEOGRAPHIC_DATA]"
type input "0"
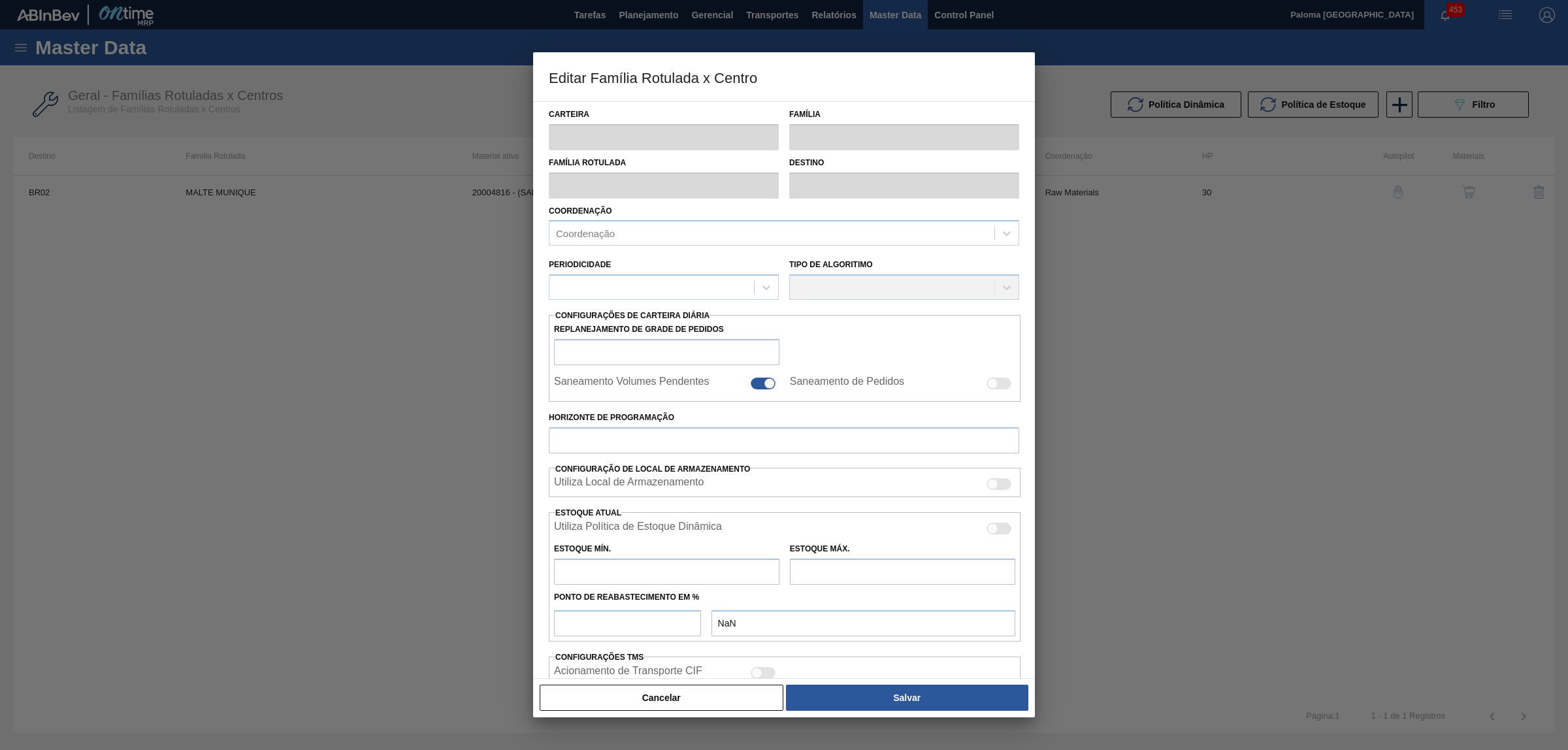
checkbox input "false"
checkbox input "true"
type input "30"
type input "0"
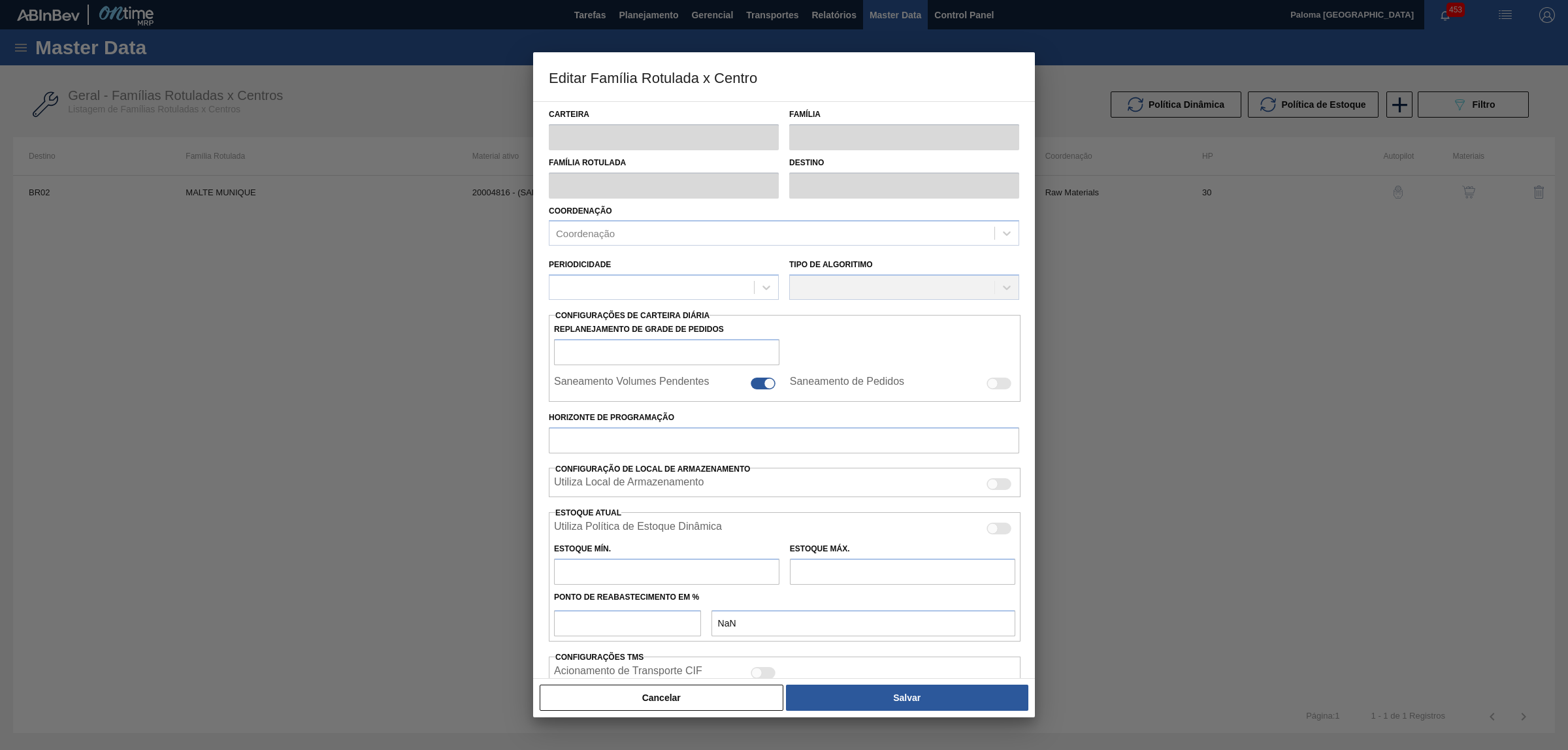
type input "100"
type input "0,000"
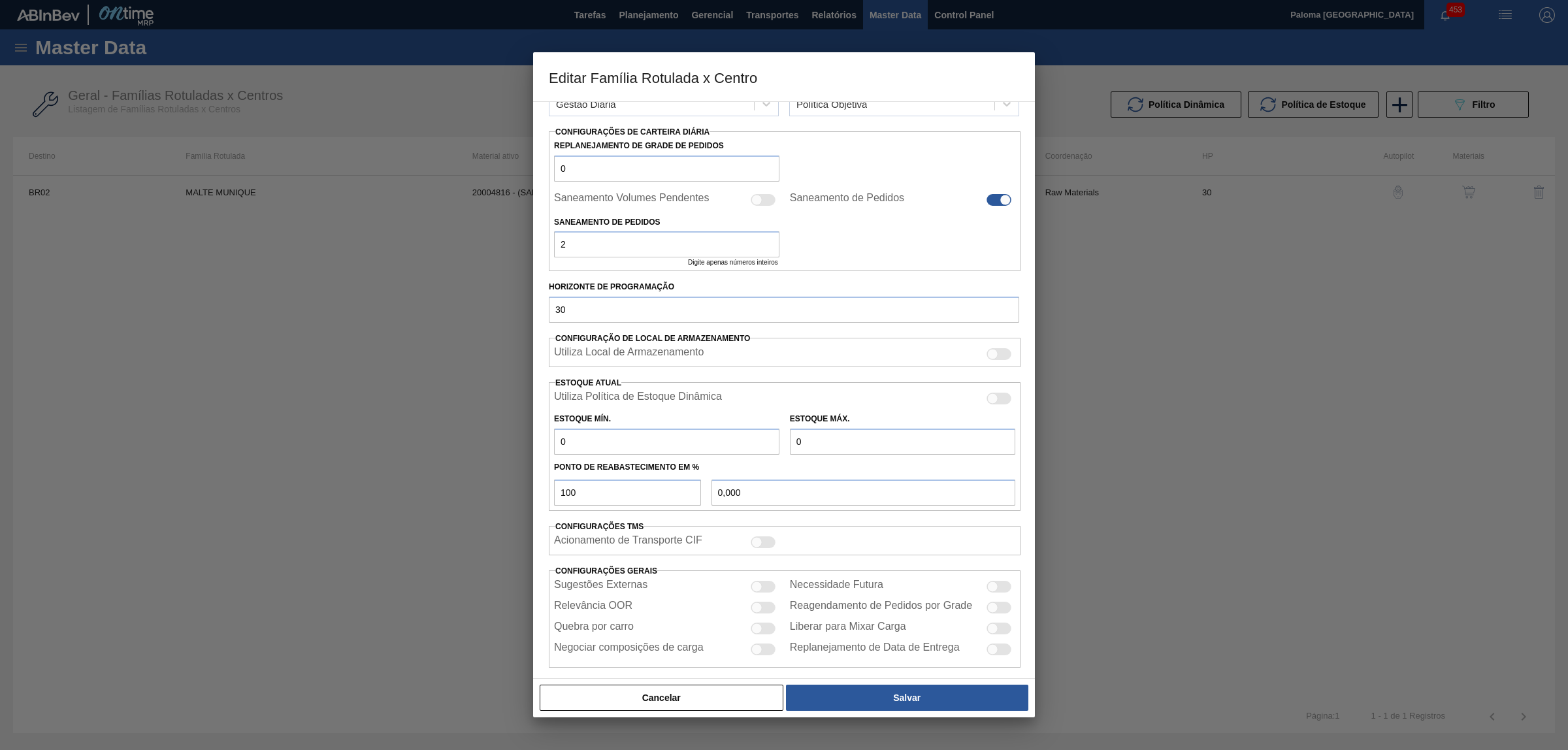
scroll to position [200, 0]
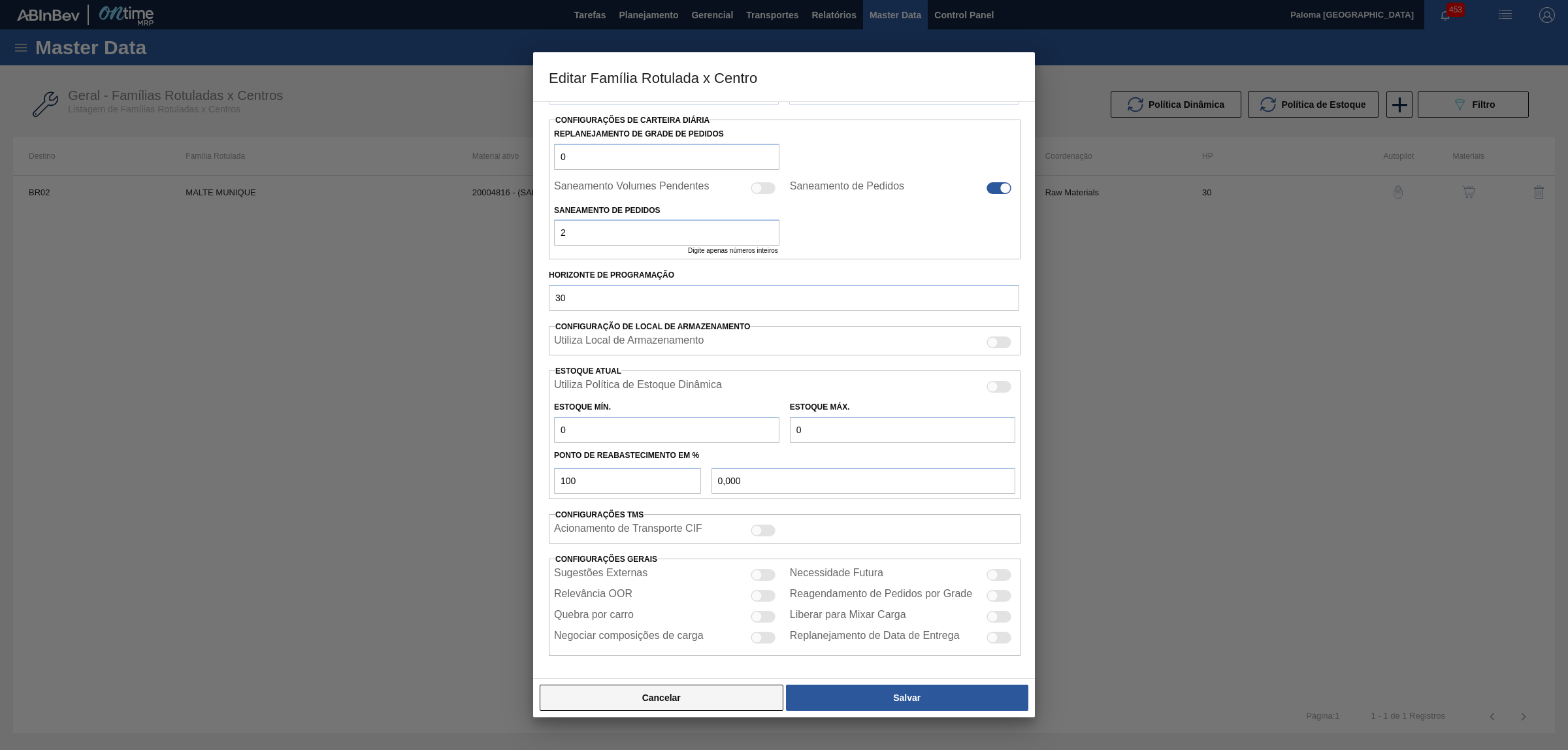
click at [720, 691] on button "Cancelar" at bounding box center [661, 697] width 244 height 26
